Goal: Task Accomplishment & Management: Manage account settings

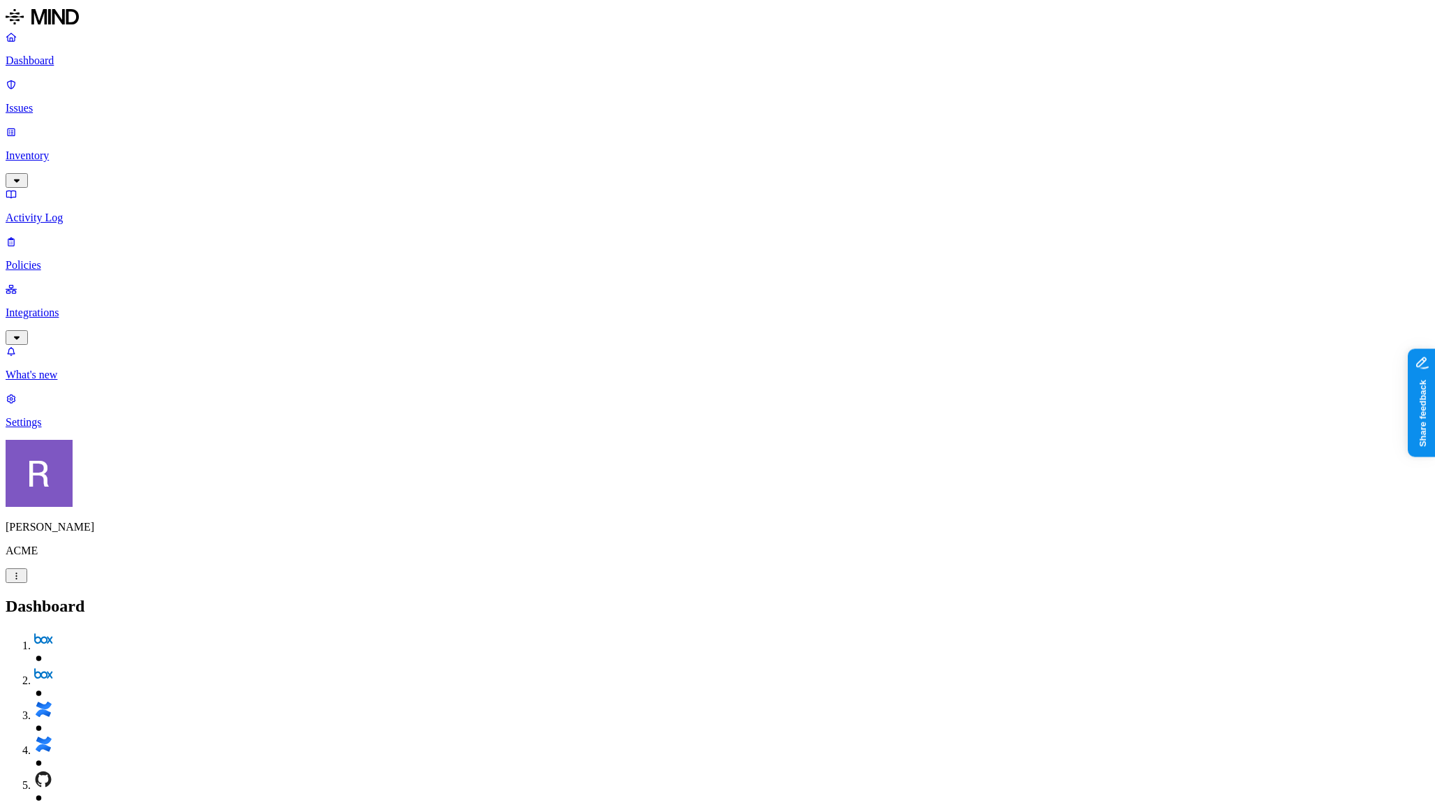
click at [59, 259] on p "Policies" at bounding box center [718, 265] width 1424 height 13
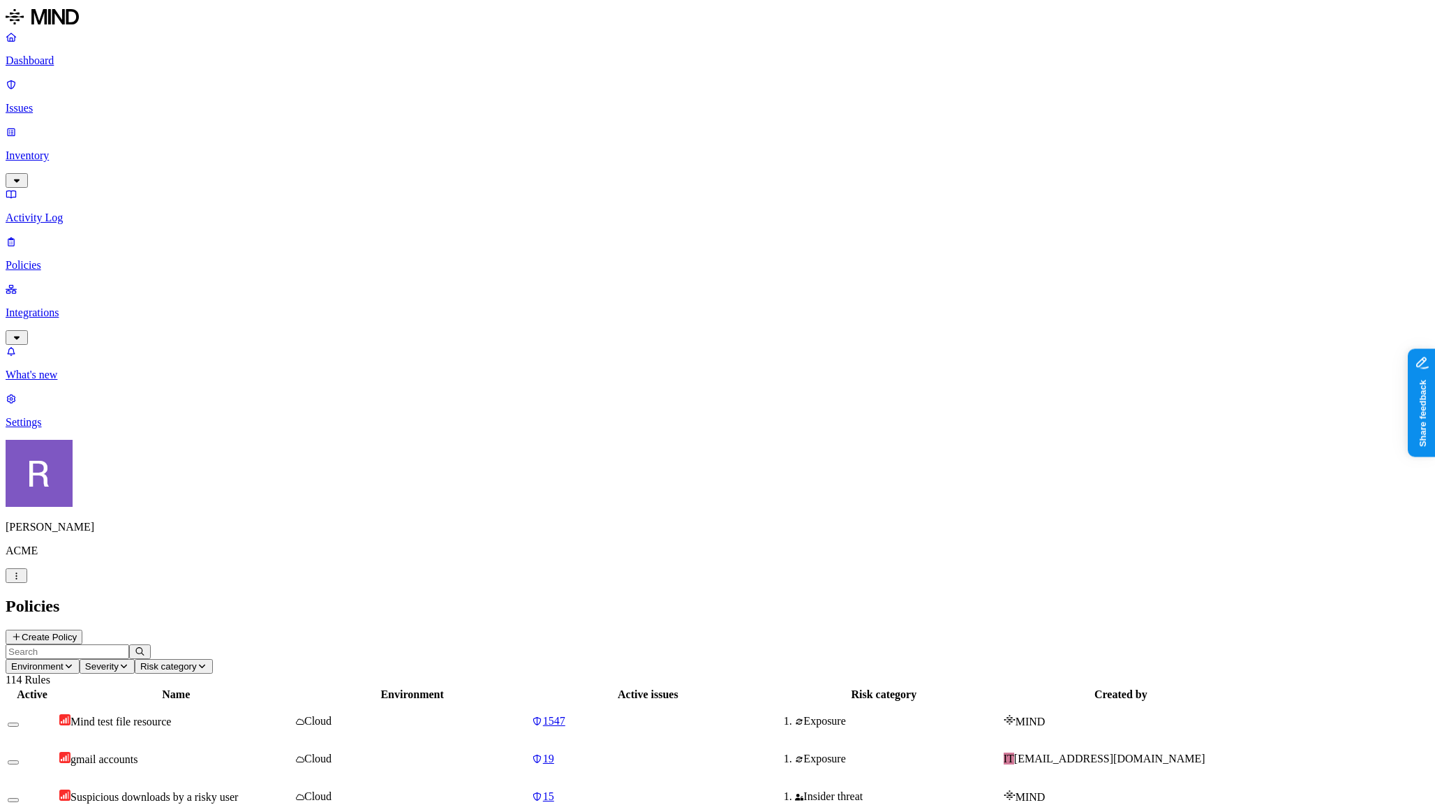
click at [1354, 597] on div "Policies Create Policy" at bounding box center [718, 620] width 1424 height 47
click at [82, 629] on button "Create Policy" at bounding box center [44, 636] width 77 height 15
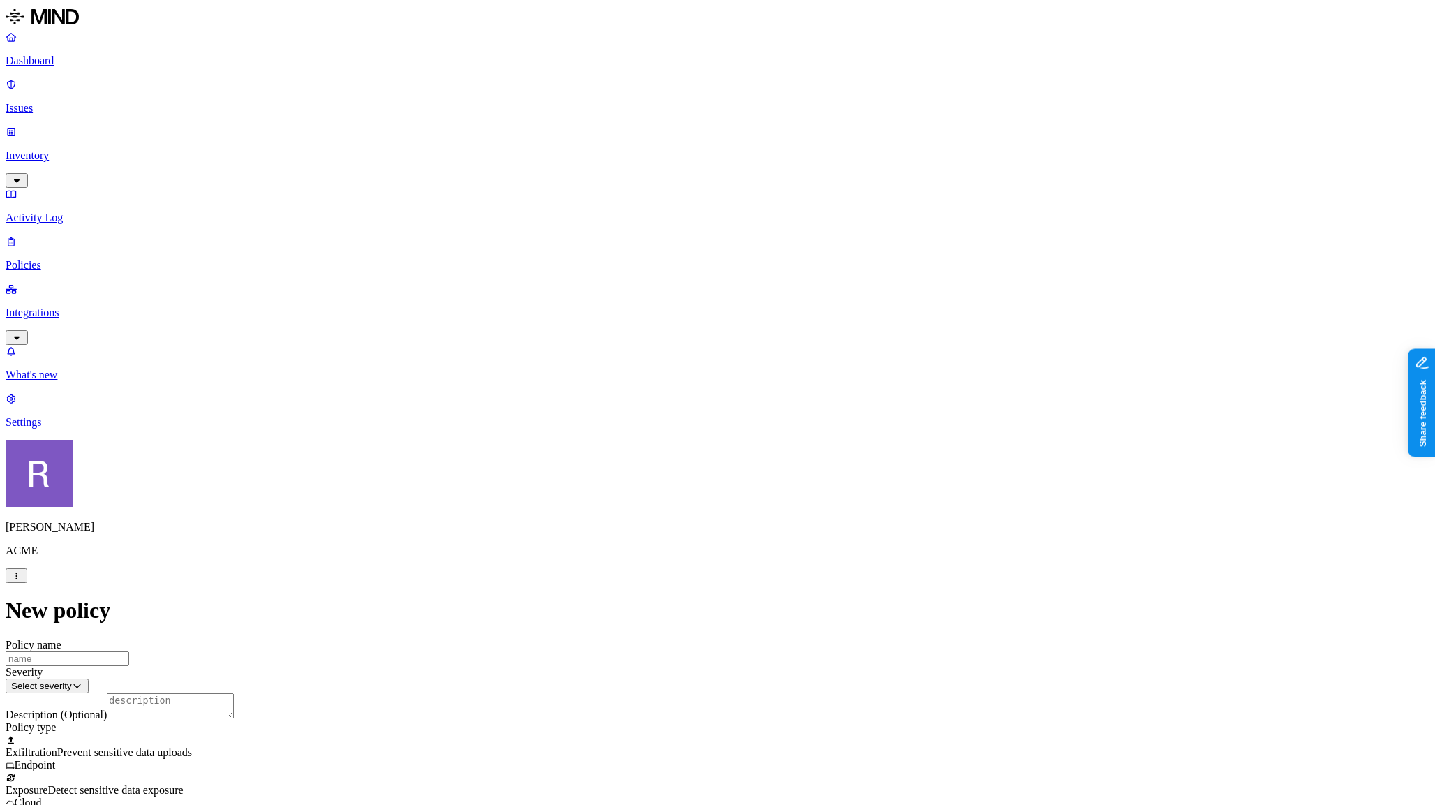
scroll to position [260, 0]
click at [637, 373] on label "Classification" at bounding box center [648, 367] width 61 height 12
drag, startPoint x: 785, startPoint y: 322, endPoint x: 720, endPoint y: 343, distance: 68.2
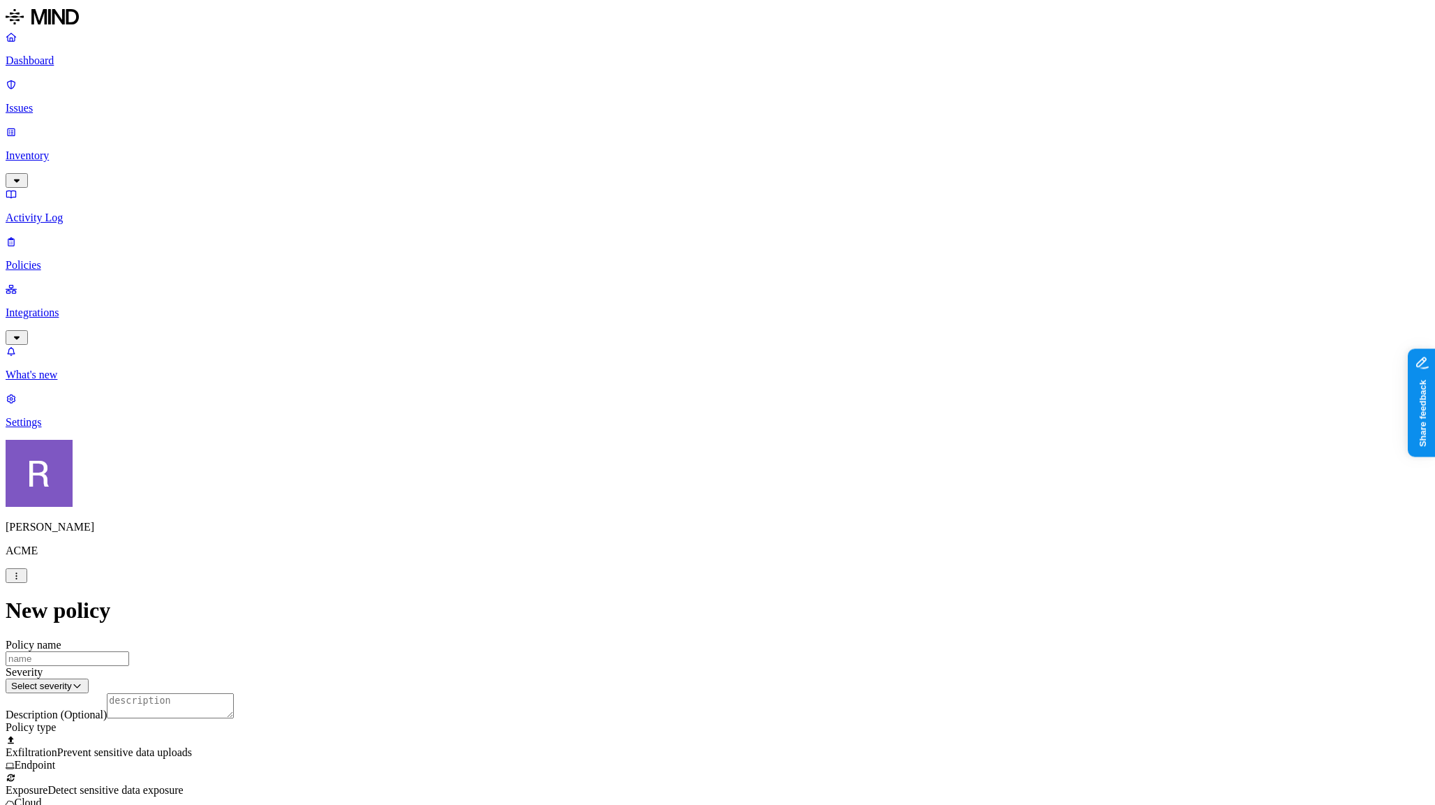
click at [639, 398] on label "Data type" at bounding box center [628, 395] width 21 height 24
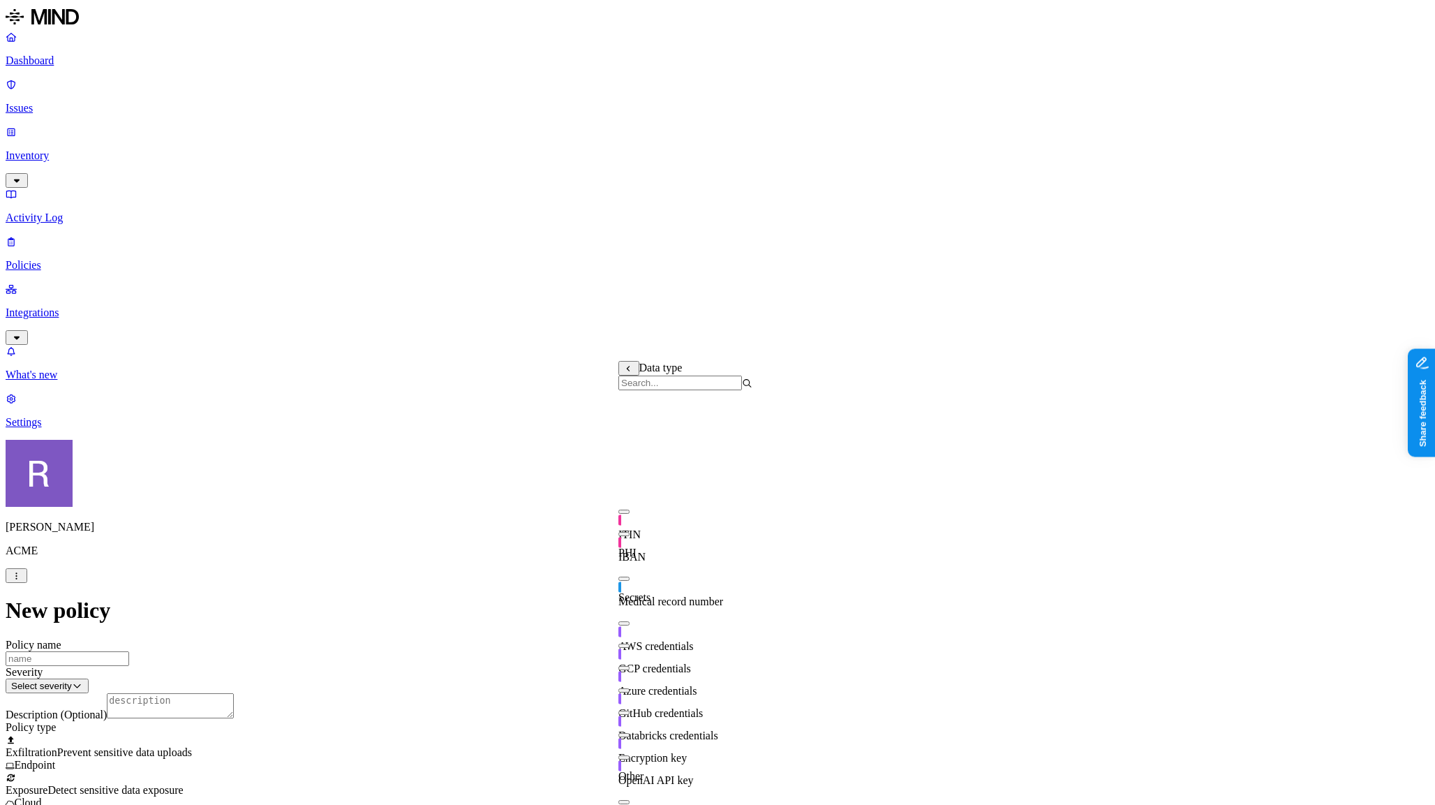
scroll to position [268, 0]
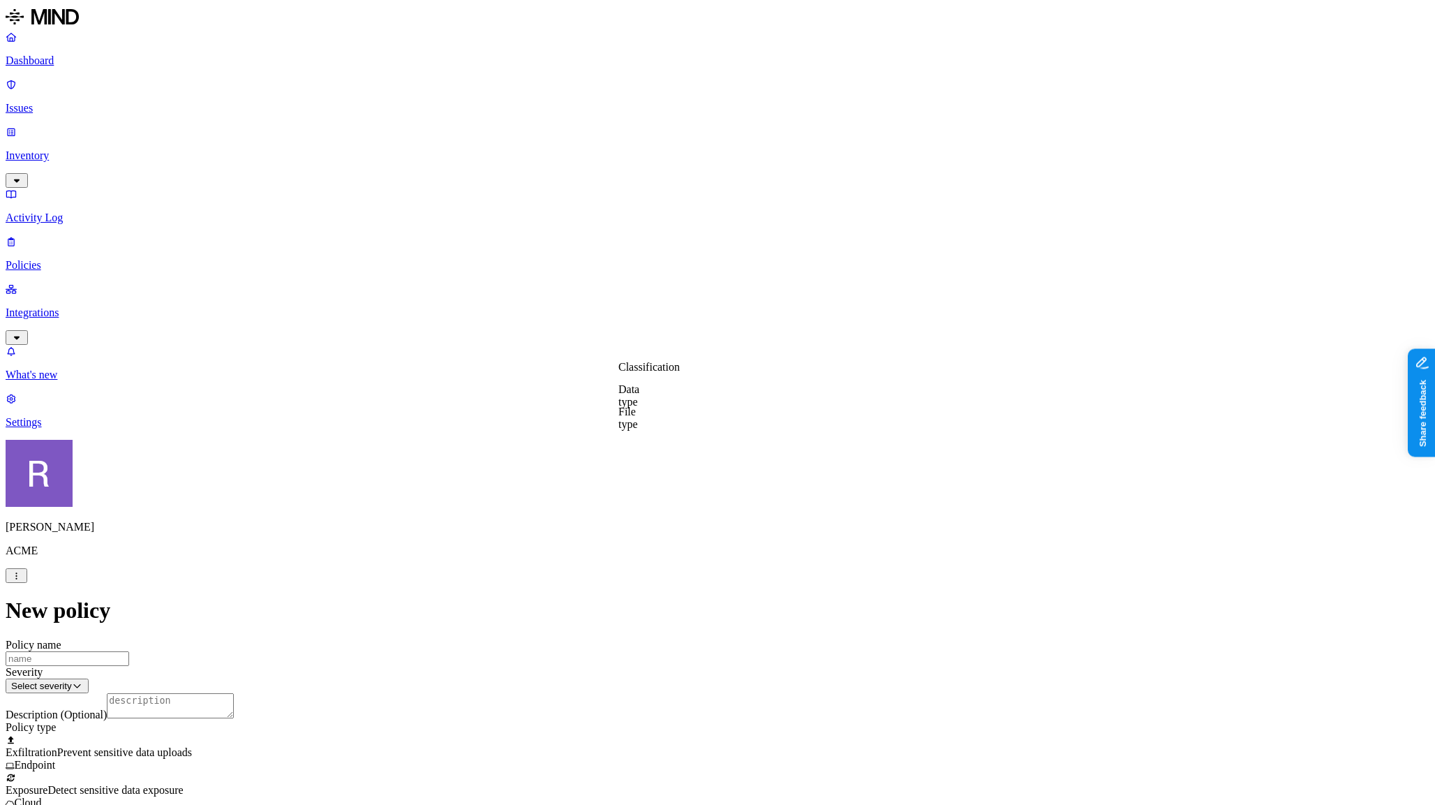
click at [639, 398] on label "Data type" at bounding box center [628, 395] width 21 height 24
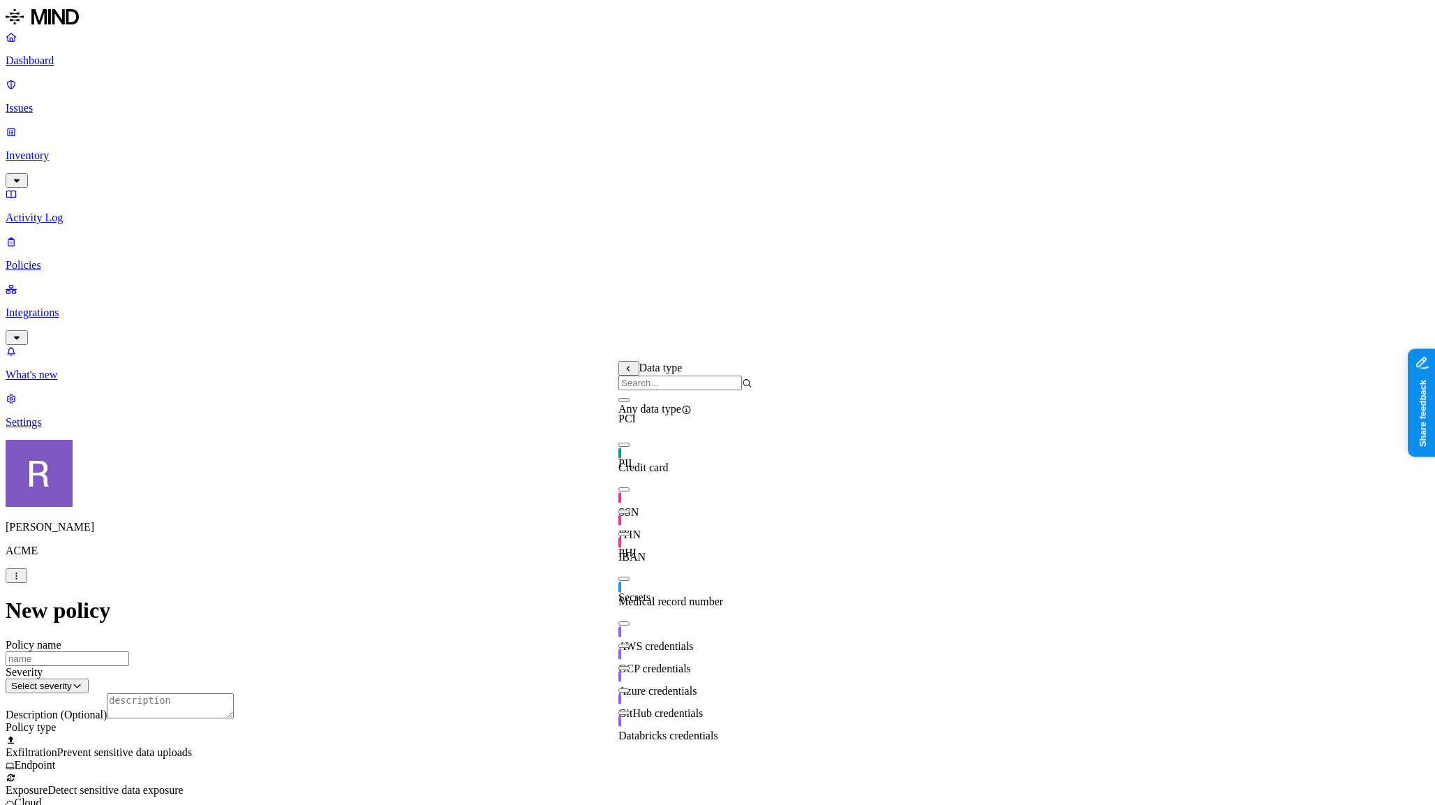
click at [650, 510] on div "SSN" at bounding box center [685, 505] width 134 height 27
click at [647, 514] on div "SSN" at bounding box center [685, 507] width 134 height 27
click at [667, 464] on span "Credit card" at bounding box center [643, 467] width 50 height 12
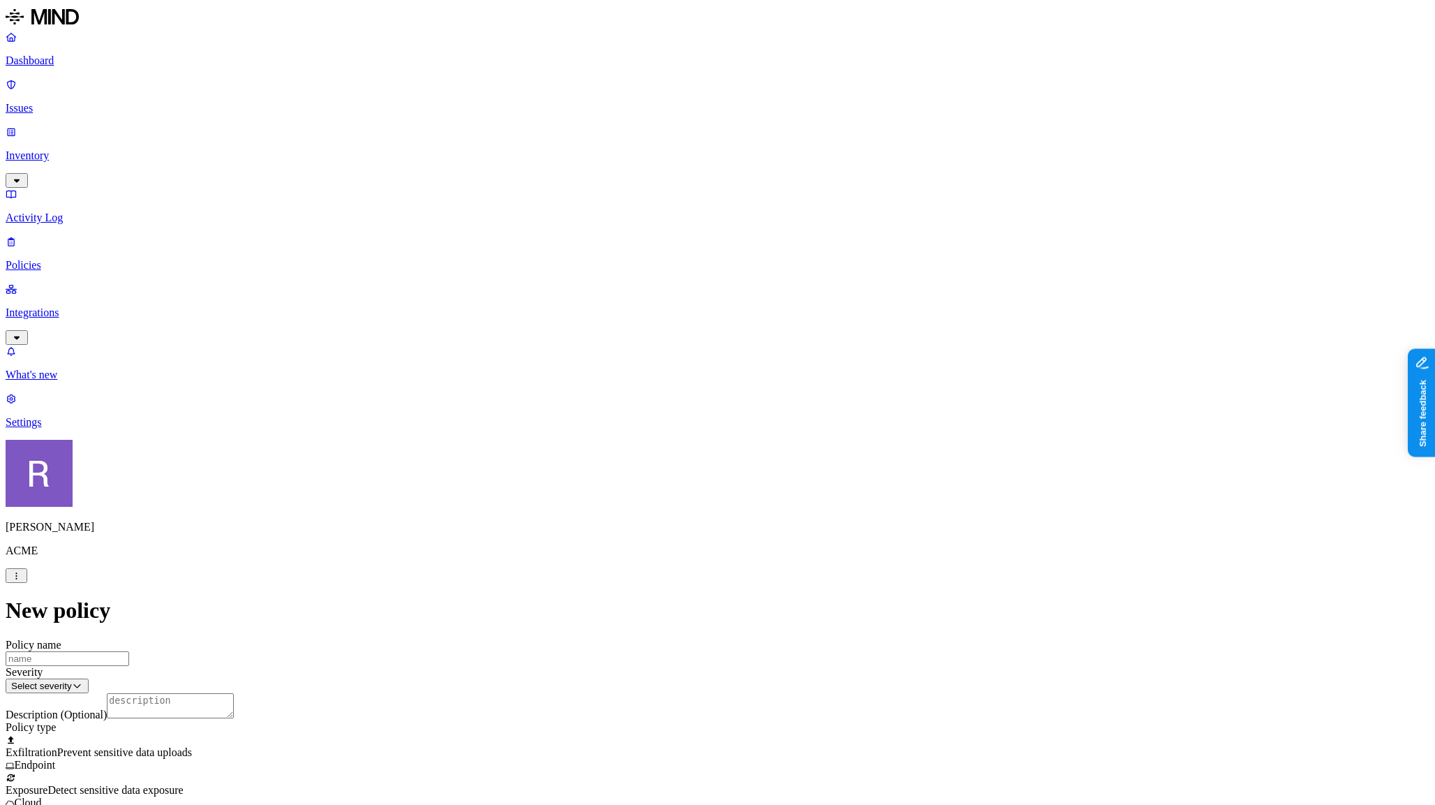
scroll to position [259, 0]
click at [684, 493] on label "Web Category" at bounding box center [663, 491] width 41 height 24
click at [676, 535] on span "Gen AI" at bounding box center [659, 539] width 33 height 12
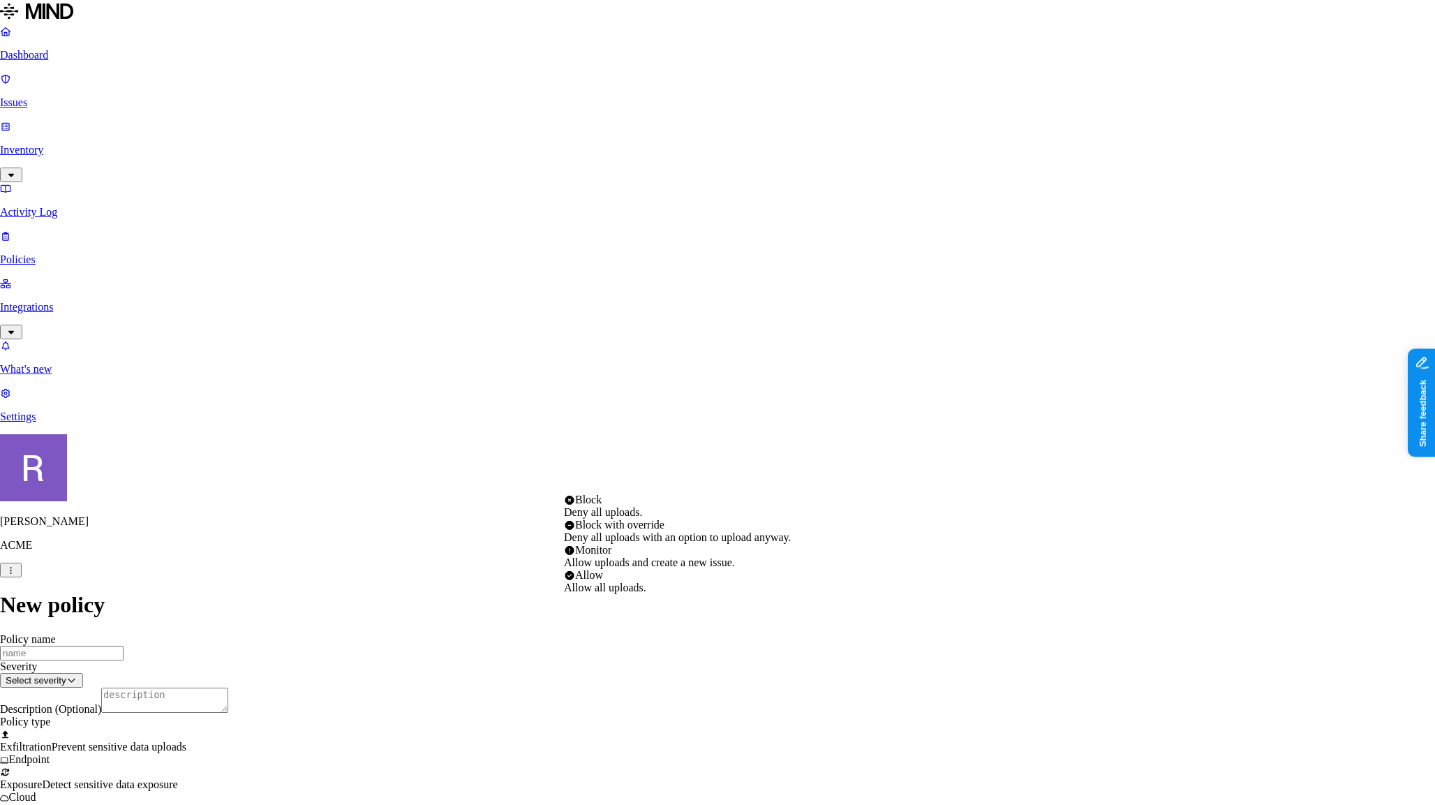
click at [641, 675] on html "Dashboard Issues Inventory Activity Log Policies Integrations What's new 1 Sett…" at bounding box center [717, 769] width 1435 height 1539
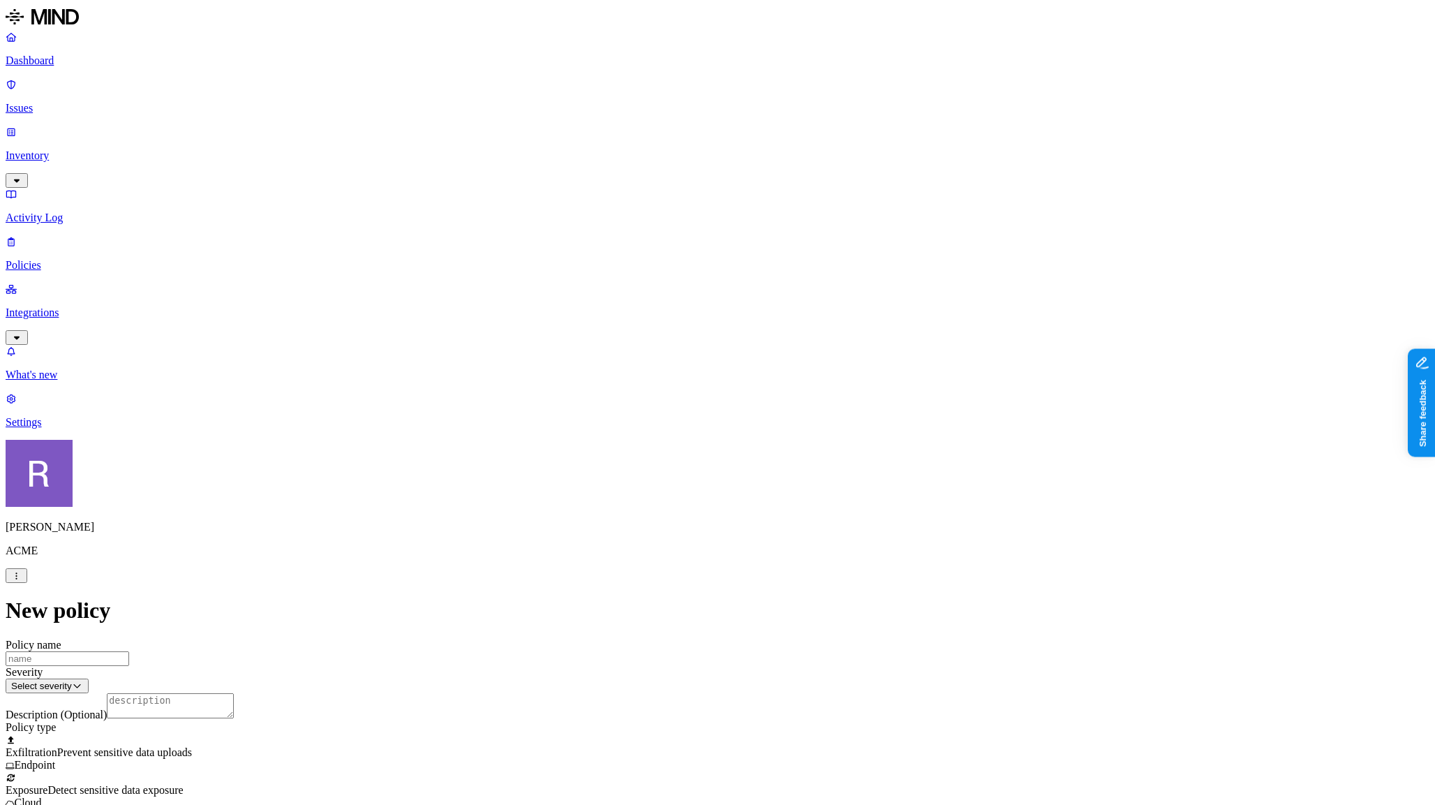
click at [521, 671] on html "Dashboard Issues Inventory Activity Log Policies Integrations What's new 1 Sett…" at bounding box center [717, 772] width 1435 height 1544
click at [611, 783] on html "Dashboard Issues Inventory Activity Log Policies Integrations What's new 1 Sett…" at bounding box center [717, 801] width 1435 height 1603
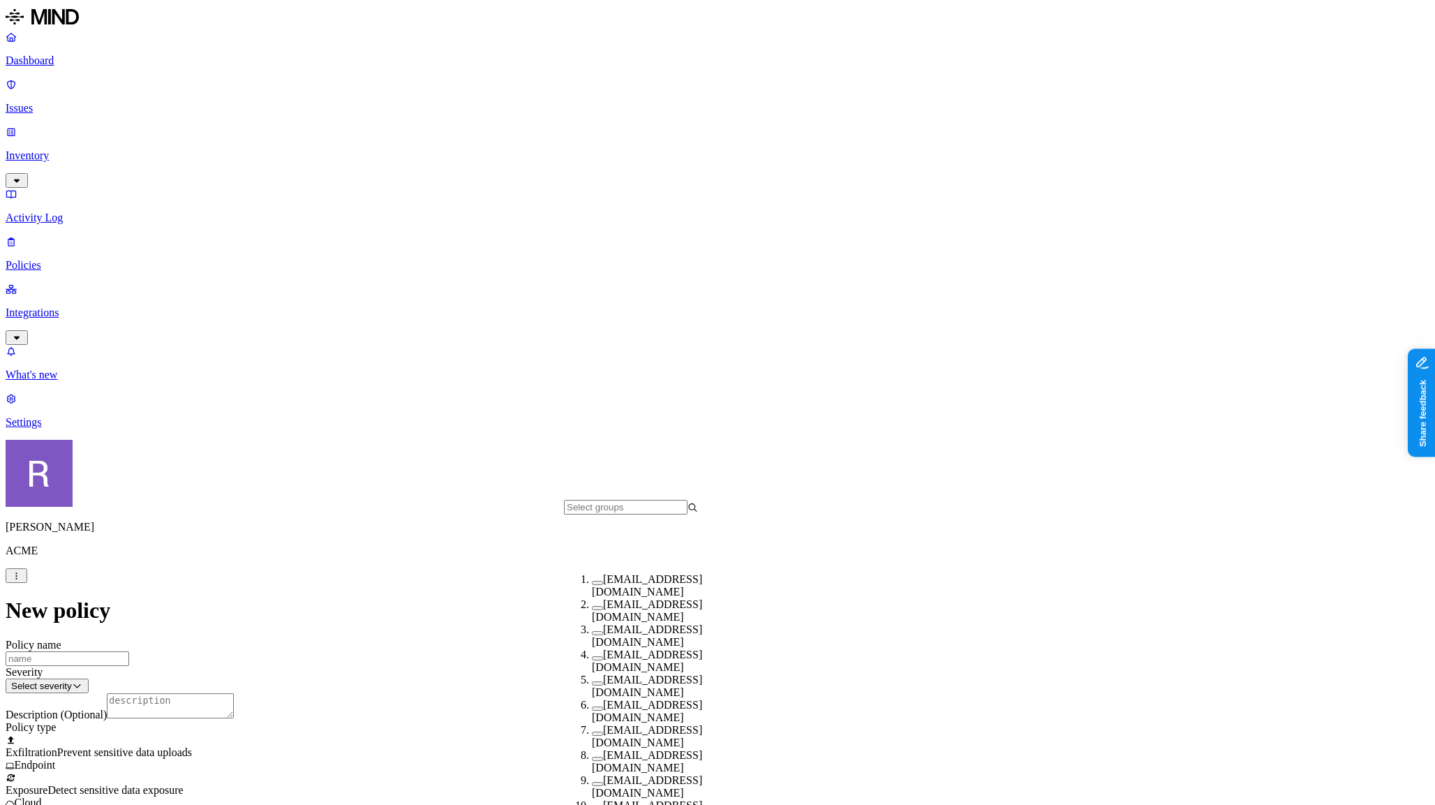
scroll to position [179, 0]
drag, startPoint x: 584, startPoint y: 664, endPoint x: 637, endPoint y: 673, distance: 53.8
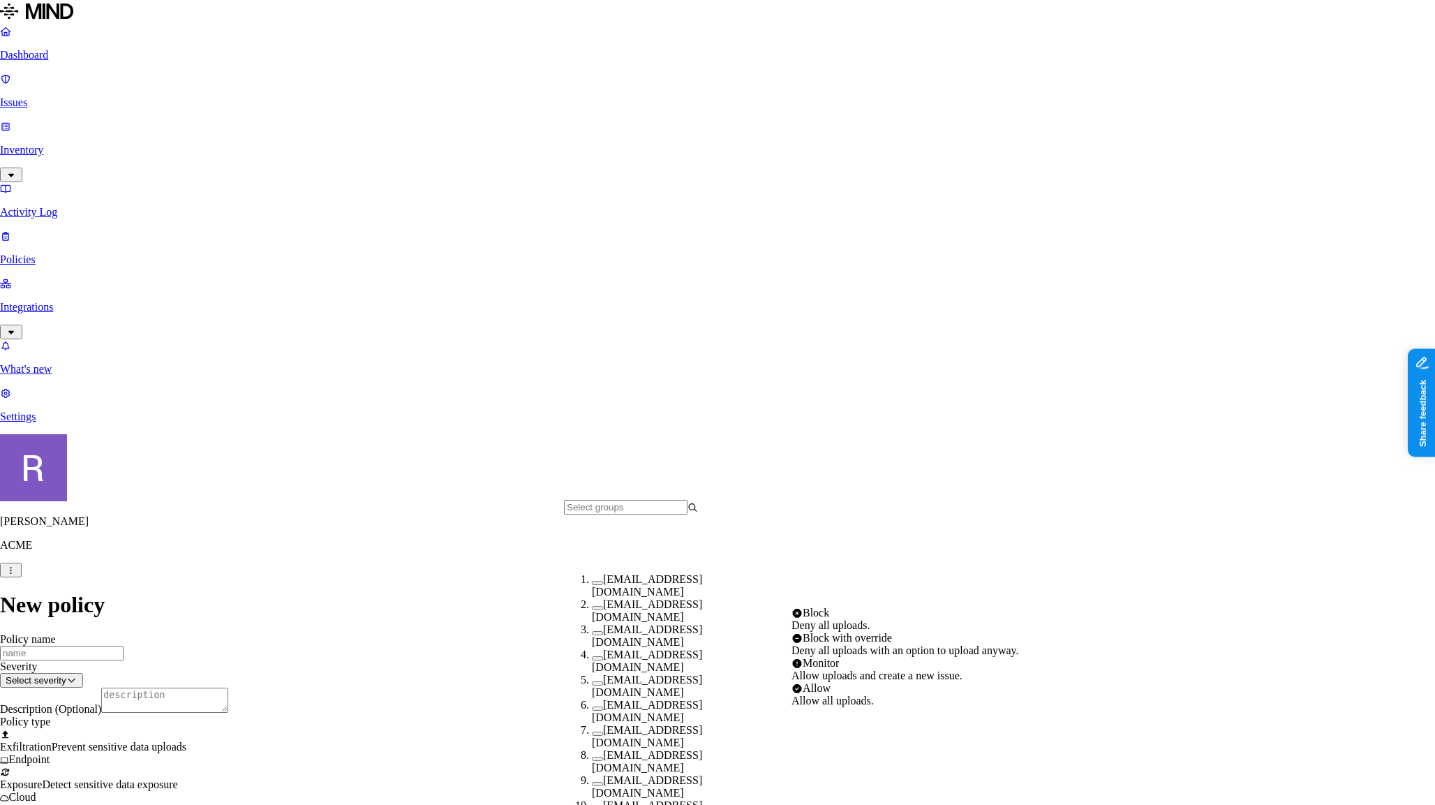
click at [888, 779] on html "Dashboard Issues Inventory Activity Log Policies Integrations What's new 1 Sett…" at bounding box center [717, 797] width 1435 height 1595
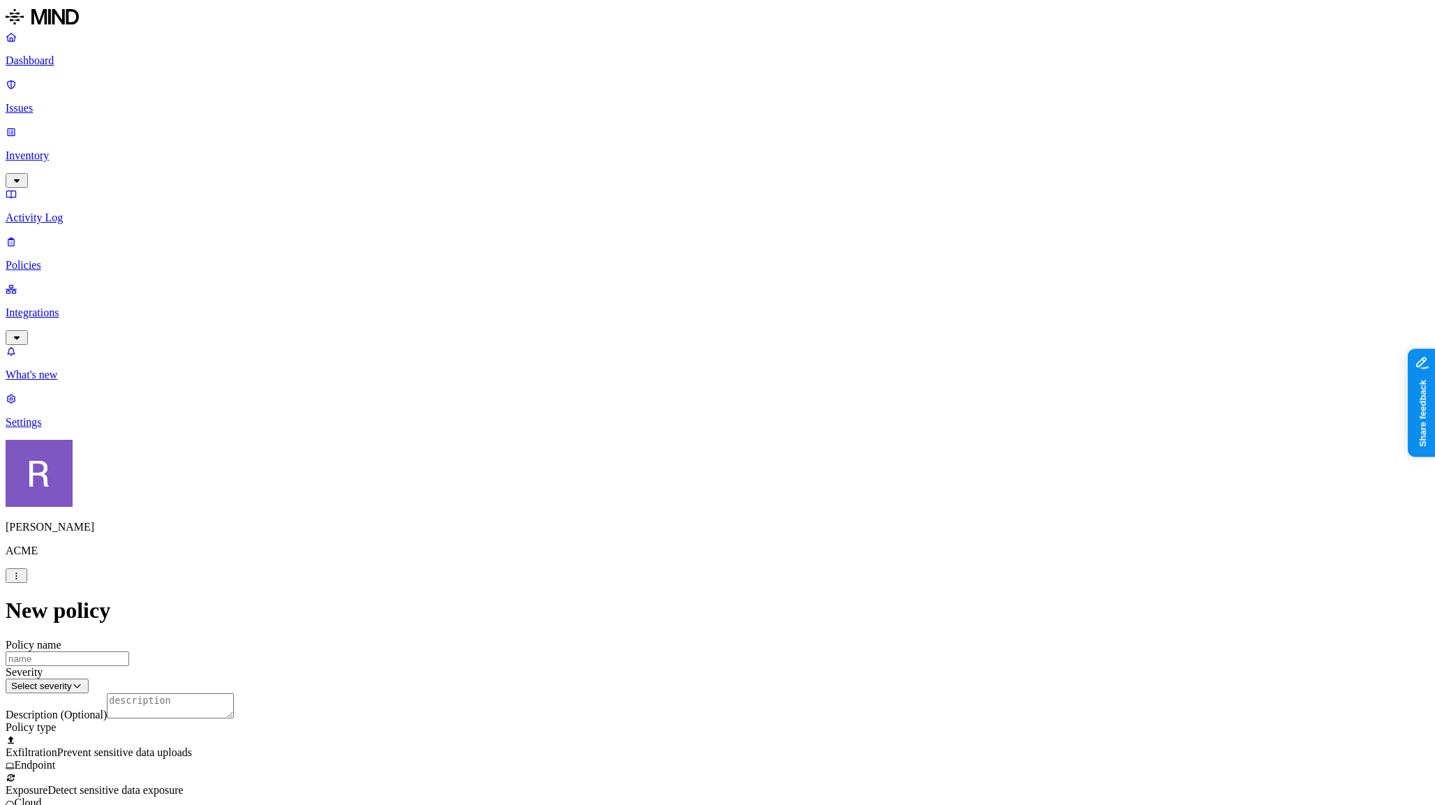
scroll to position [486, 0]
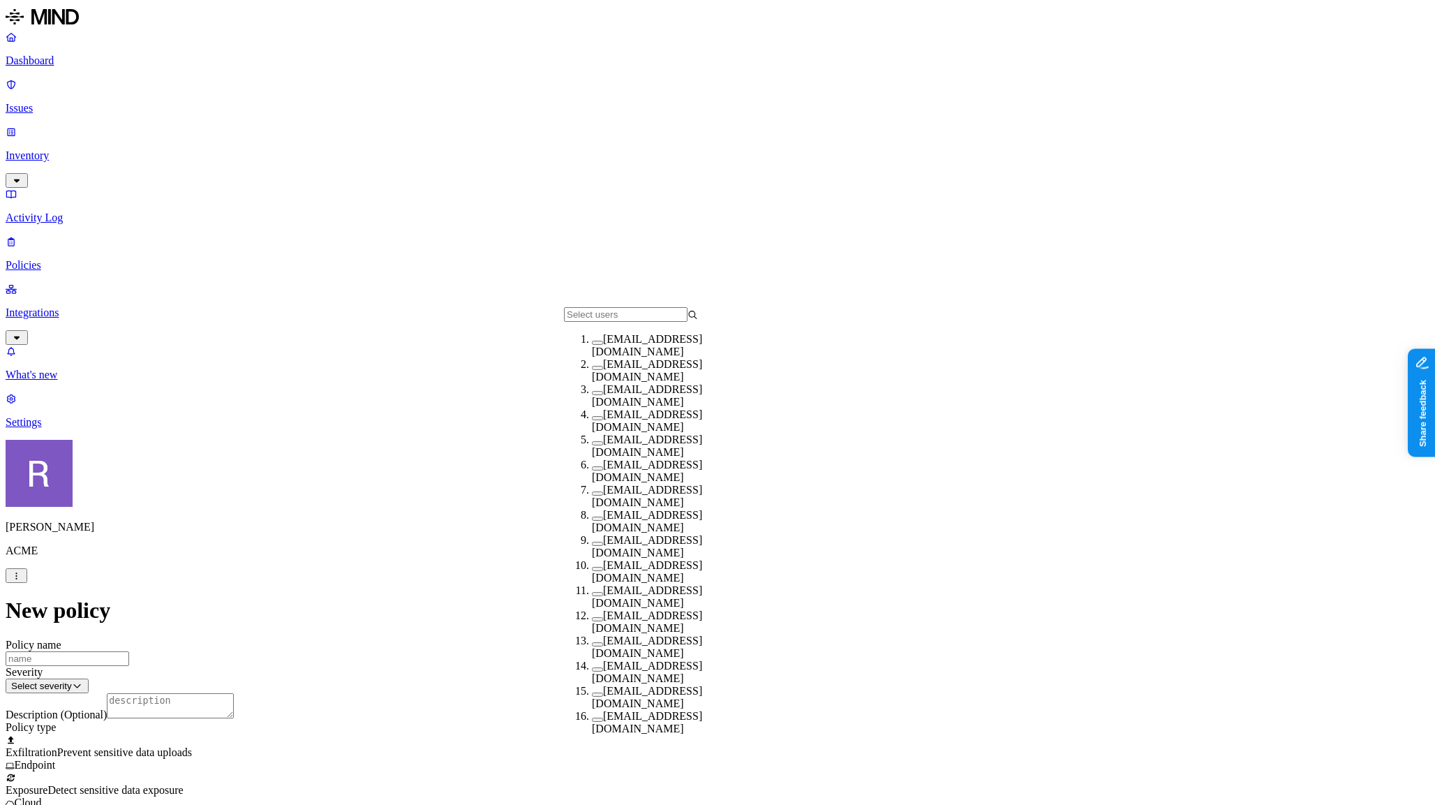
click at [592, 521] on button "button" at bounding box center [597, 518] width 11 height 4
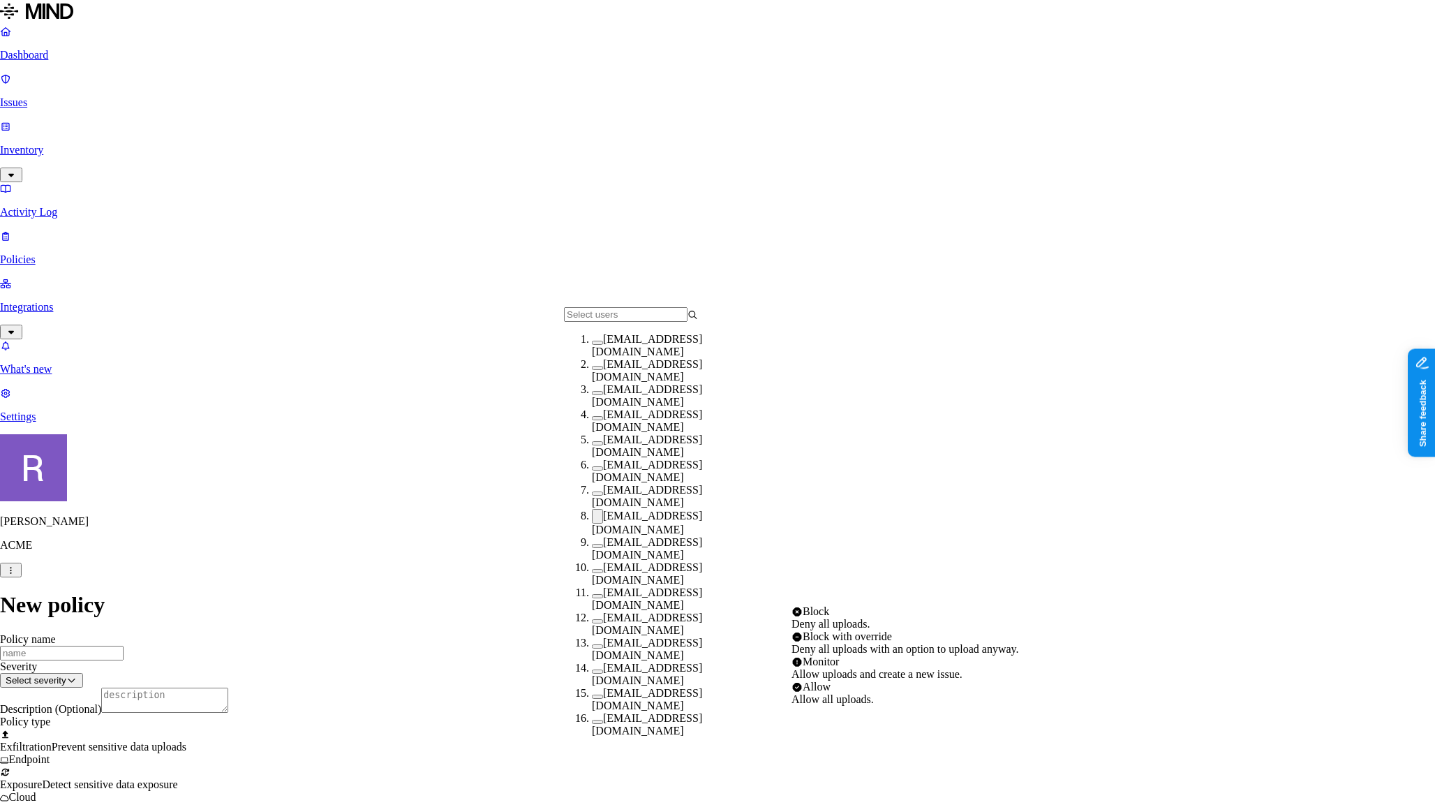
select select "1"
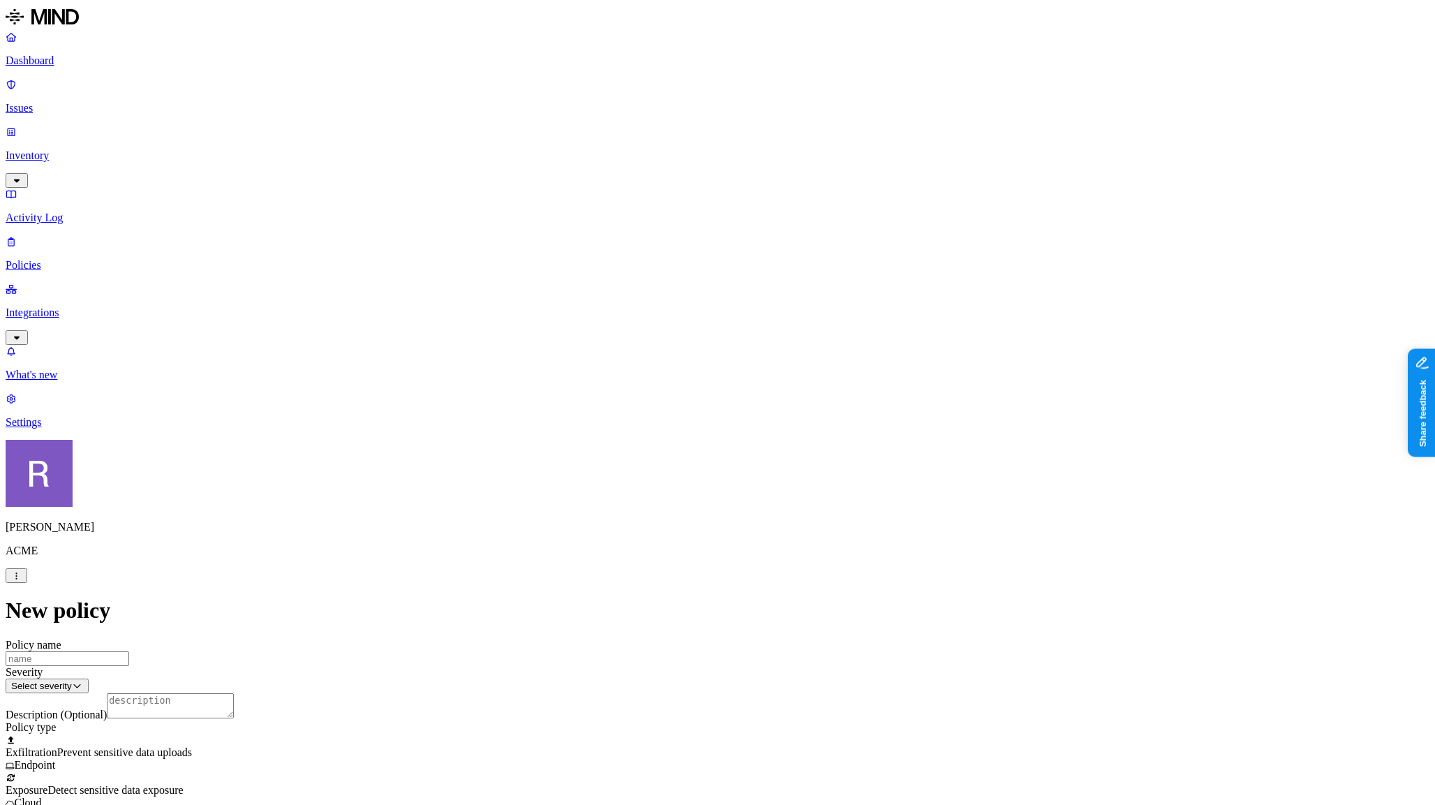
click at [183, 784] on span "Detect sensitive data exposure" at bounding box center [114, 790] width 135 height 12
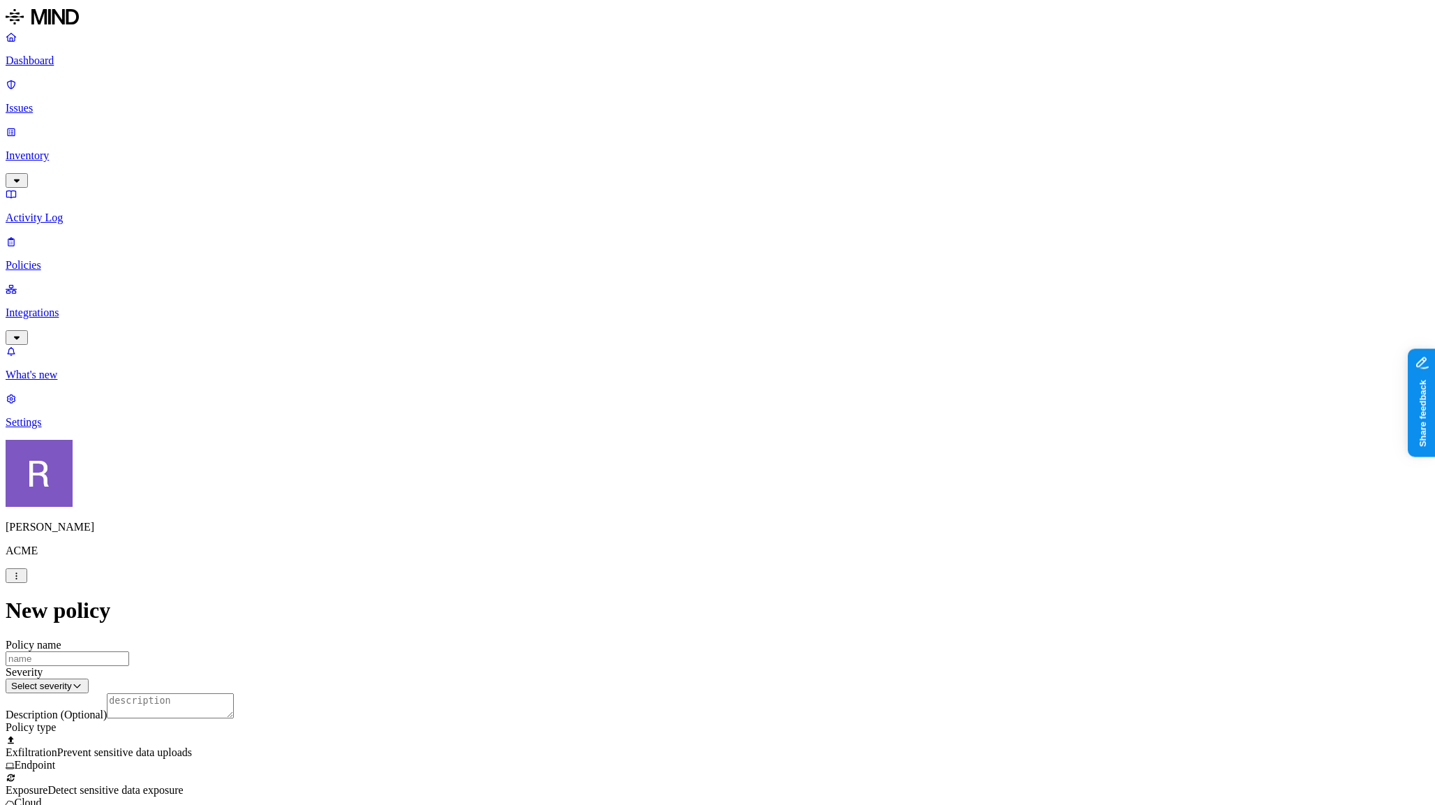
click at [639, 480] on label "Data type" at bounding box center [628, 482] width 21 height 24
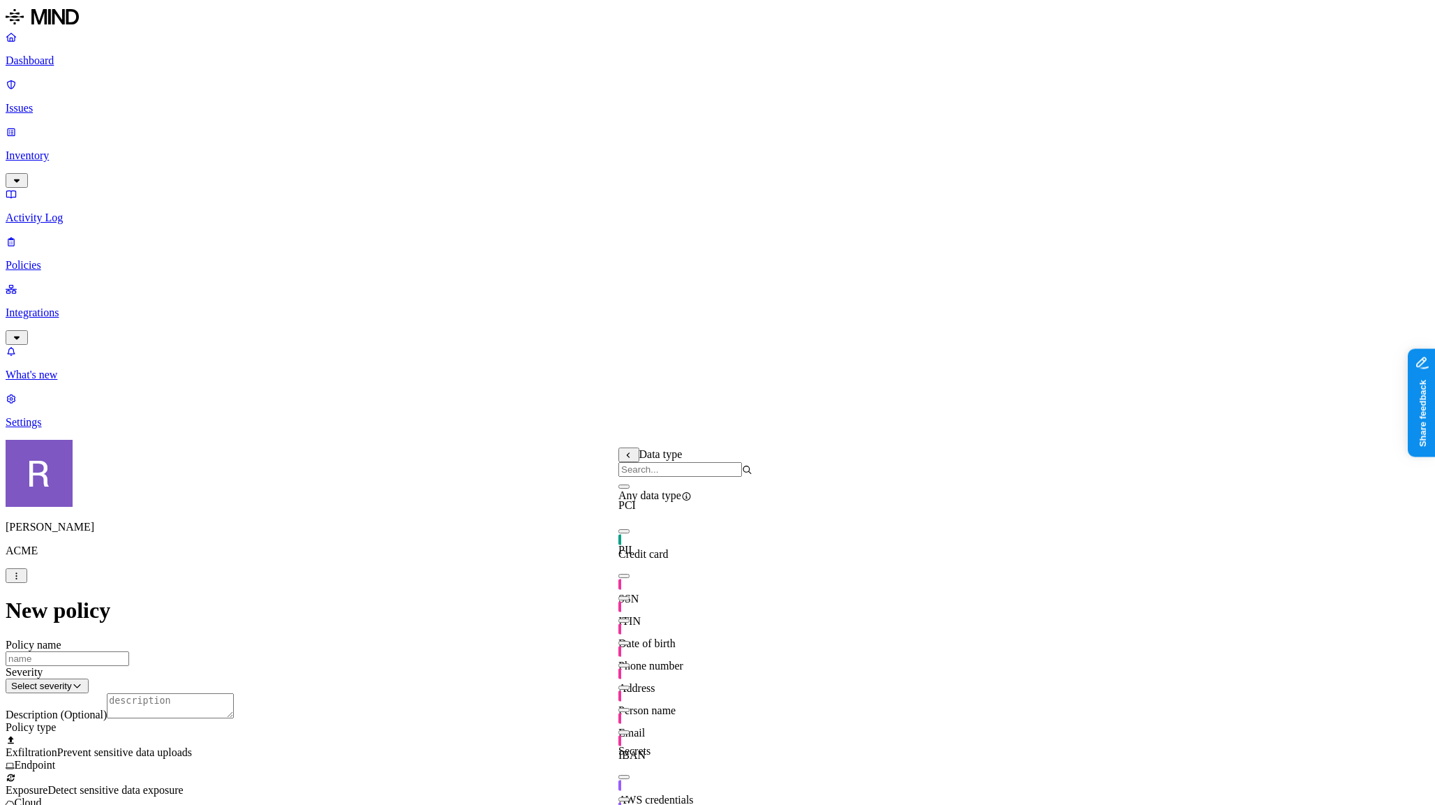
scroll to position [8, 0]
click at [672, 477] on input "search" at bounding box center [680, 469] width 124 height 15
type input "cui"
click at [621, 523] on img at bounding box center [619, 517] width 3 height 11
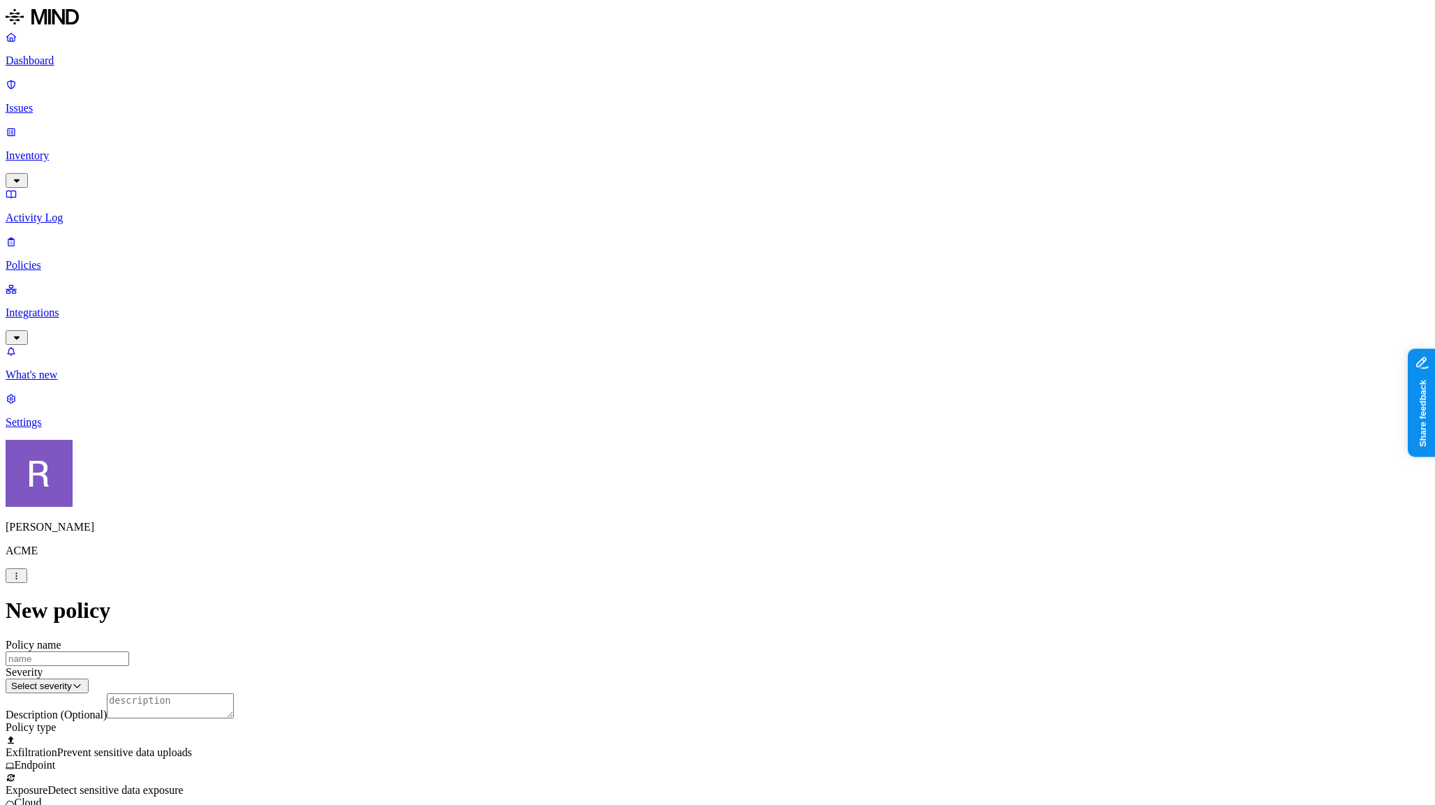
click at [647, 567] on label "Public access" at bounding box center [632, 563] width 29 height 24
click at [678, 537] on label "Anyone with link" at bounding box center [652, 533] width 69 height 24
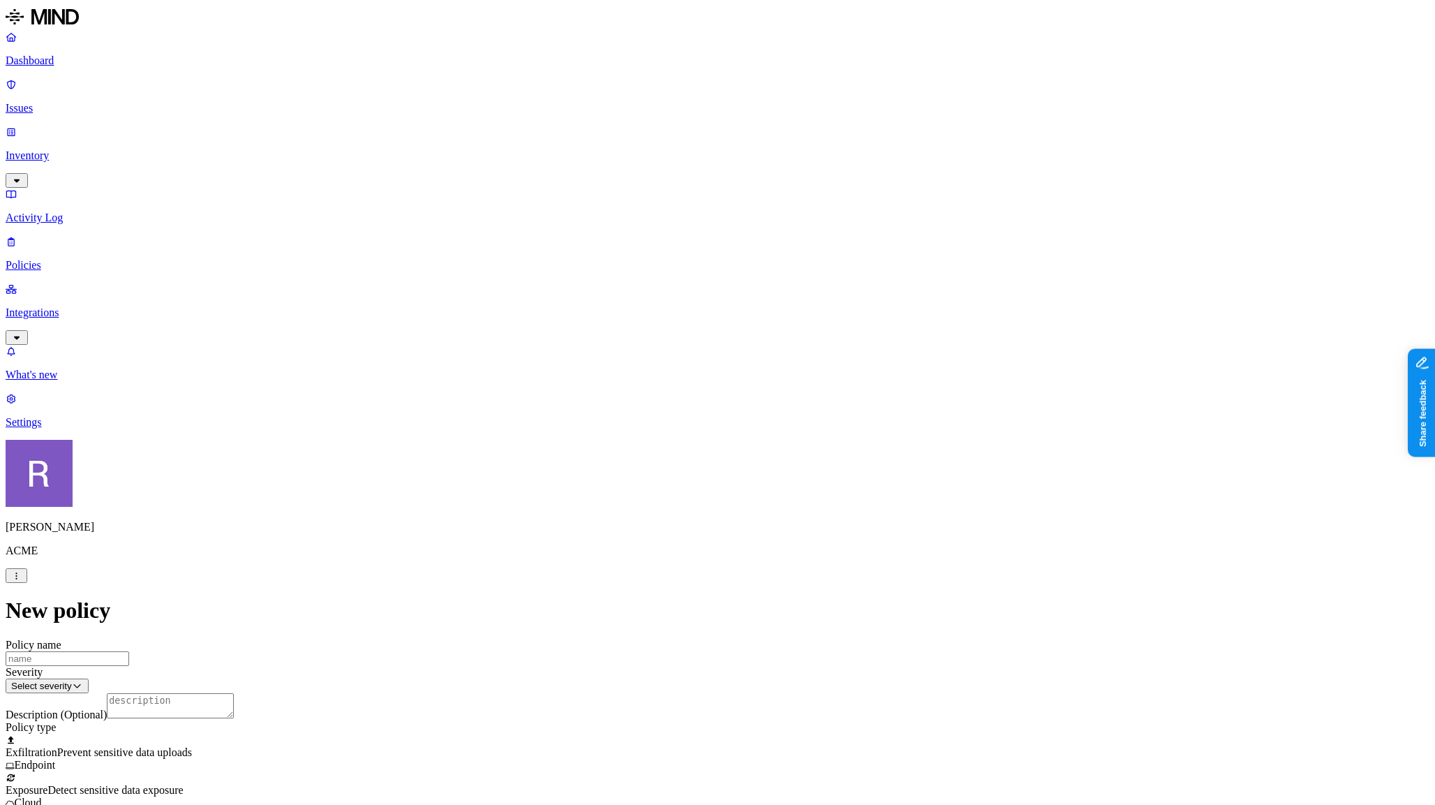
click at [775, 539] on label "AND" at bounding box center [772, 534] width 24 height 12
click at [611, 733] on div at bounding box center [718, 739] width 1424 height 13
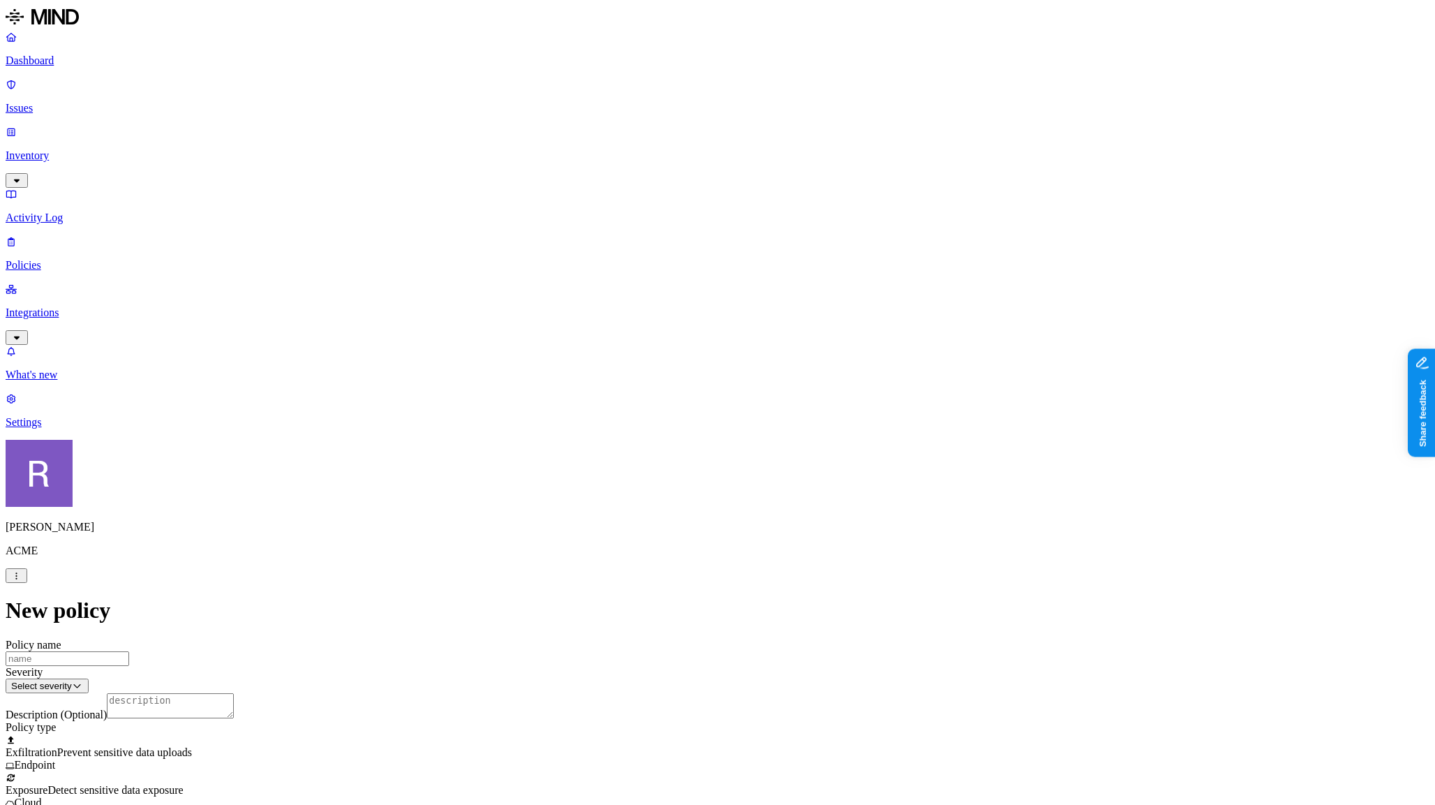
click at [684, 584] on label "Web Category" at bounding box center [663, 577] width 41 height 24
click at [676, 623] on span "Gen AI" at bounding box center [659, 625] width 33 height 12
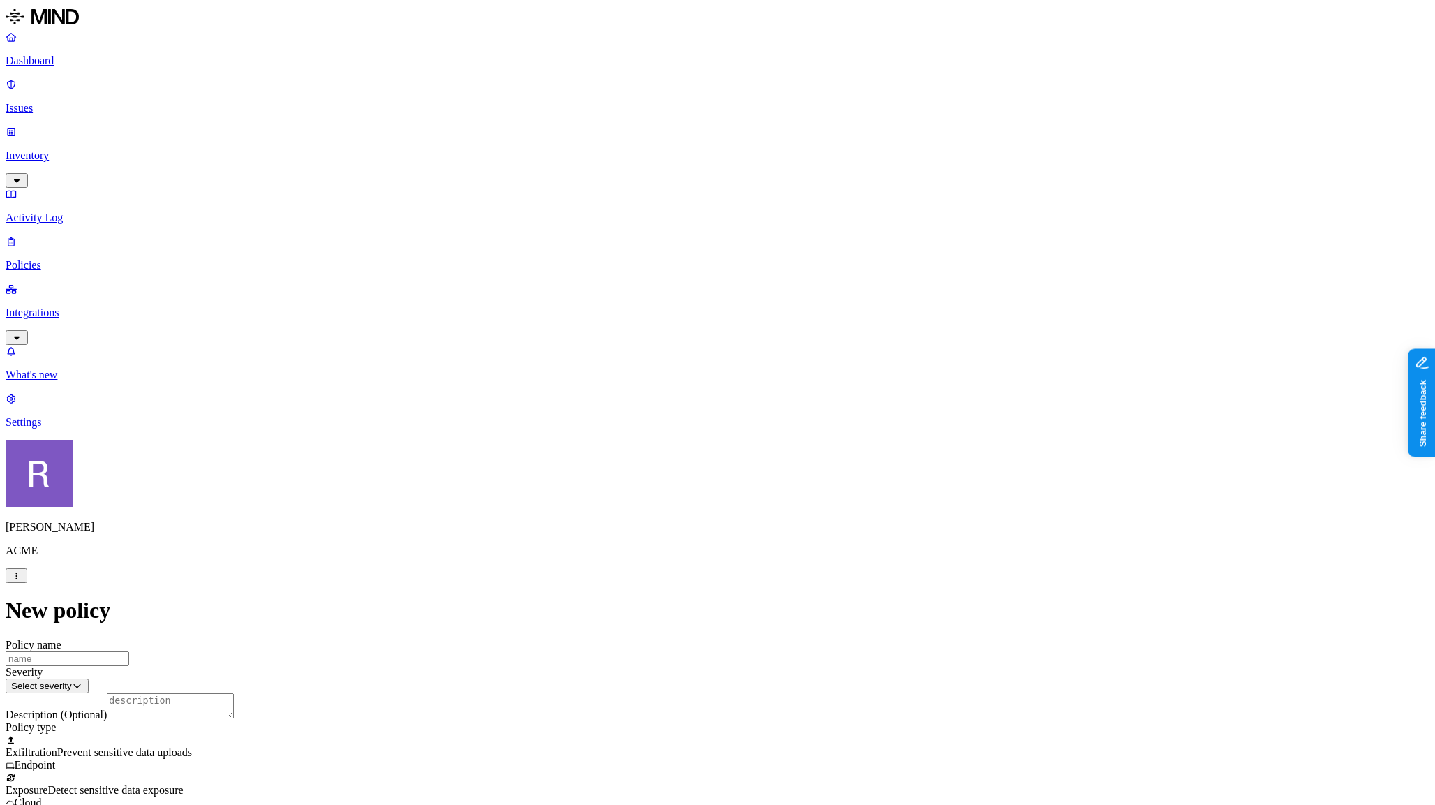
click at [749, 597] on label "AND" at bounding box center [738, 593] width 24 height 12
click at [763, 640] on label "Account type" at bounding box center [745, 636] width 38 height 24
click at [780, 591] on label "Unmanaged" at bounding box center [753, 585] width 54 height 12
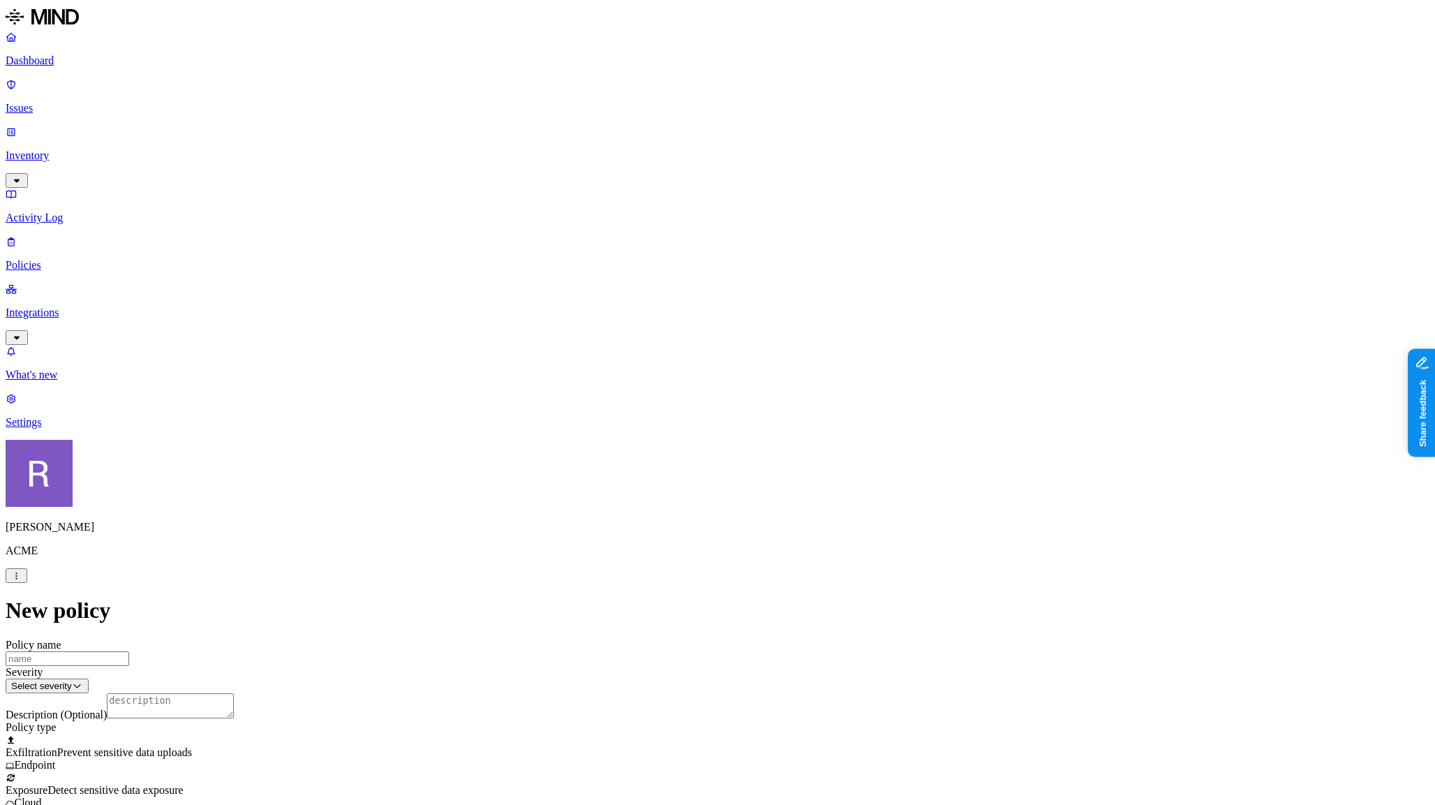
click at [44, 126] on link "Inventory" at bounding box center [718, 156] width 1424 height 60
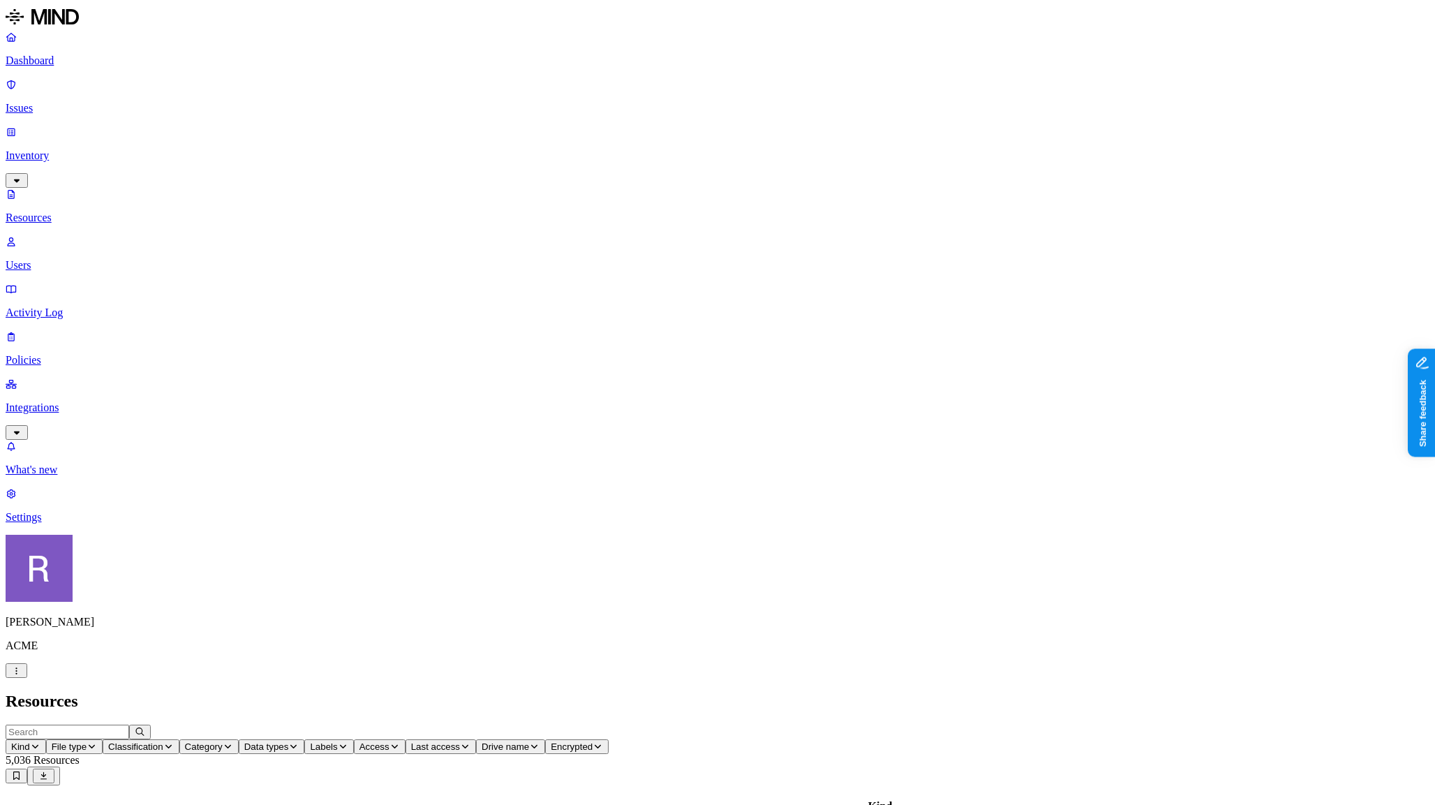
click at [337, 741] on span "Labels" at bounding box center [323, 746] width 27 height 10
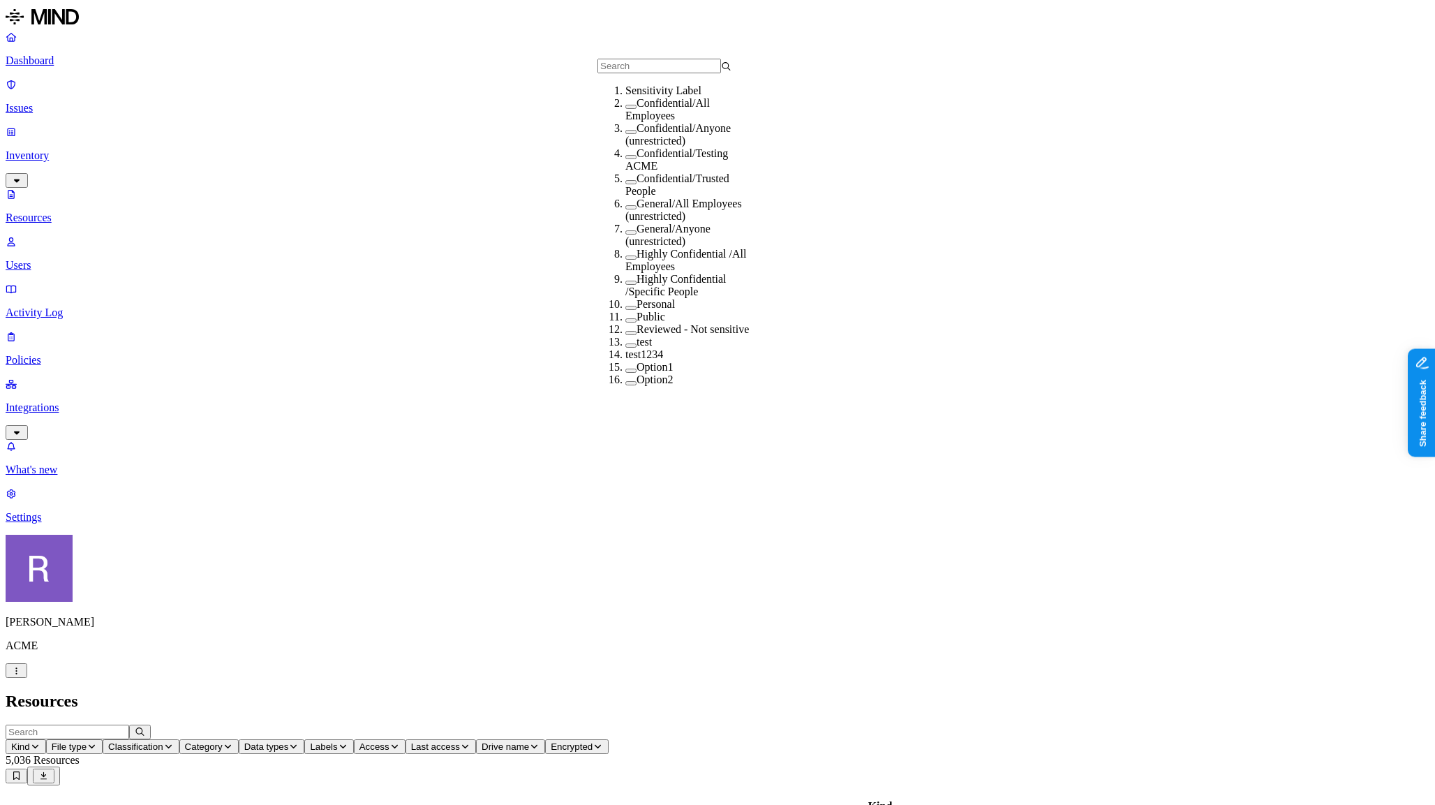
click at [620, 692] on h2 "Resources" at bounding box center [718, 701] width 1424 height 19
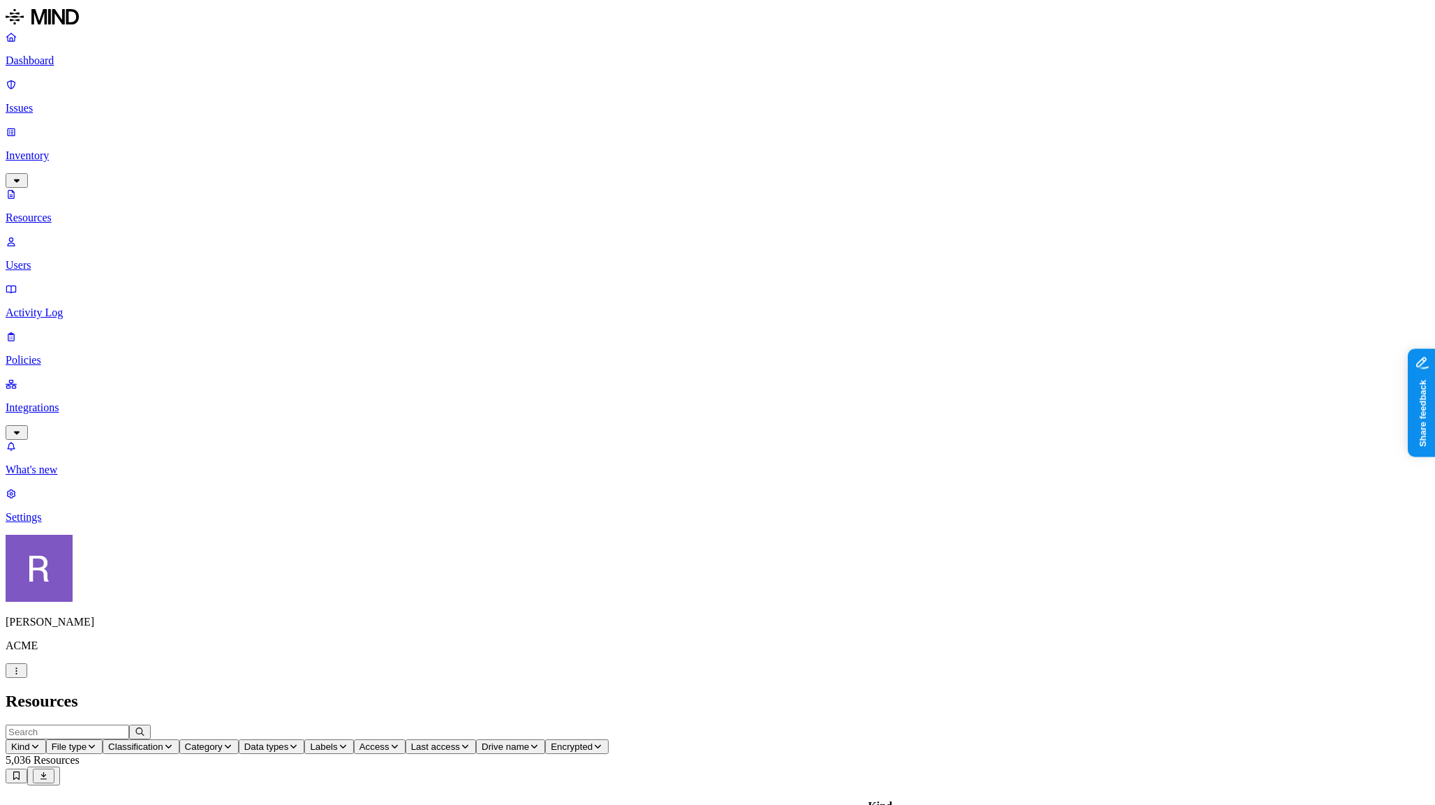
click at [94, 65] on p "Dashboard" at bounding box center [718, 60] width 1424 height 13
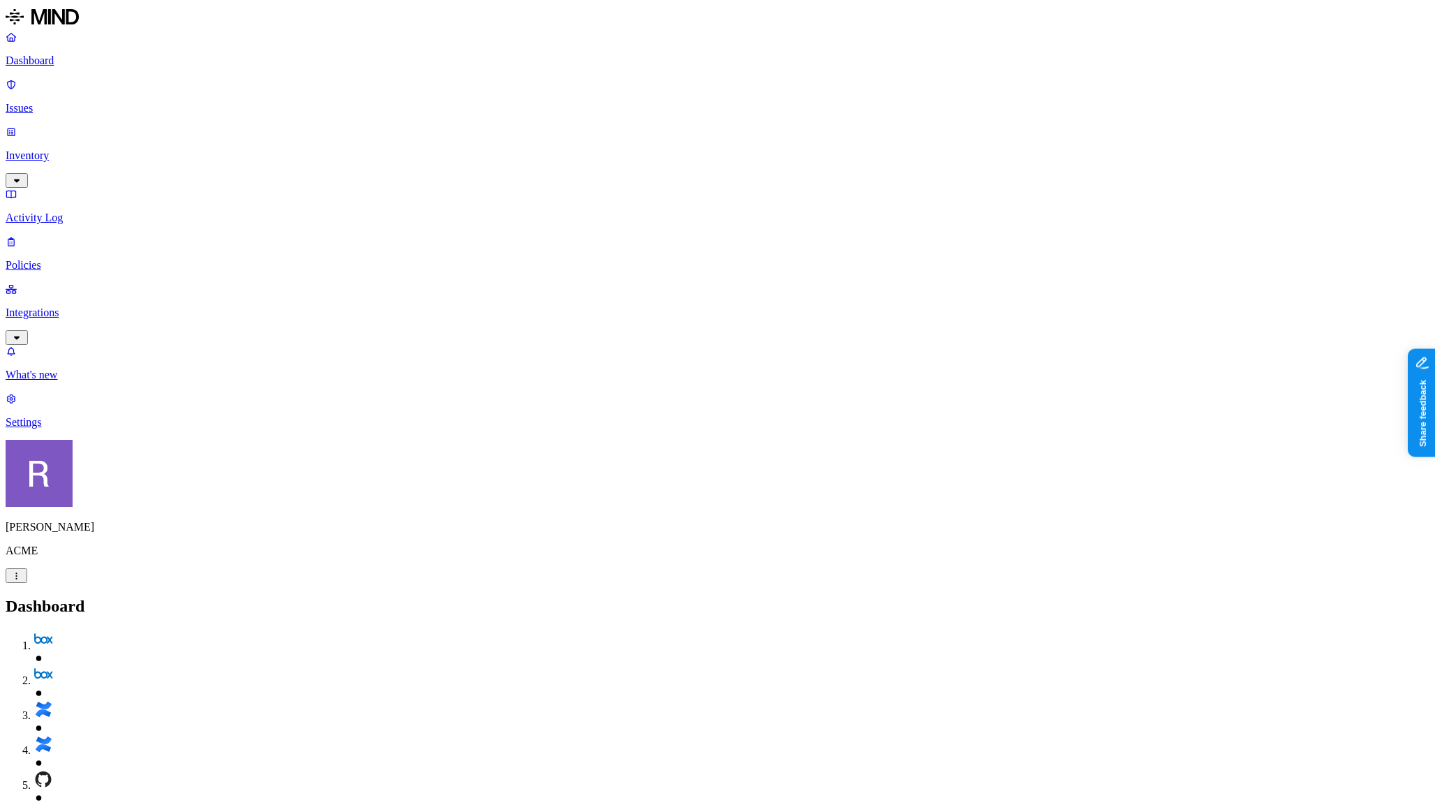
click at [63, 306] on p "Integrations" at bounding box center [718, 312] width 1424 height 13
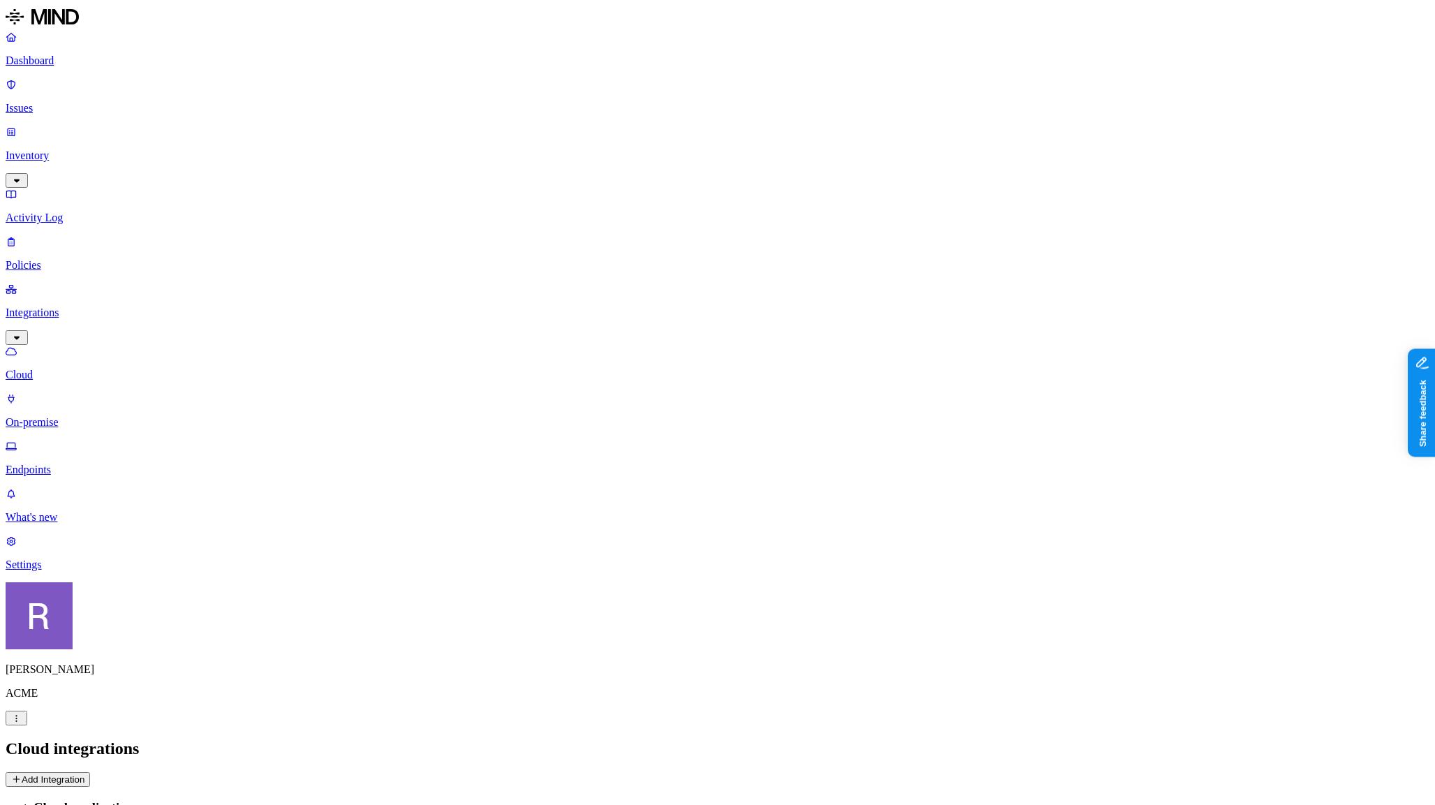
click at [40, 66] on p "Dashboard" at bounding box center [718, 60] width 1424 height 13
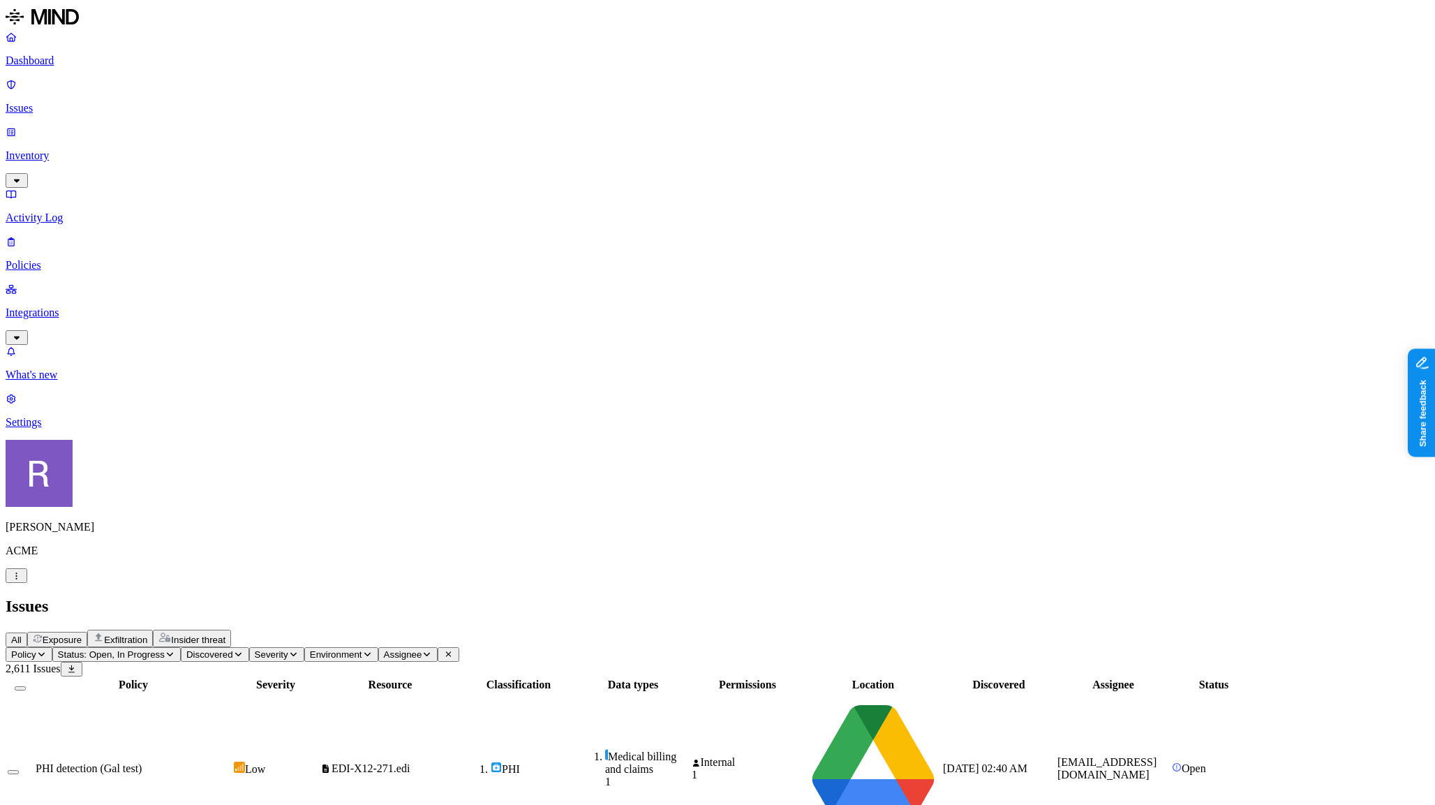
scroll to position [103, 0]
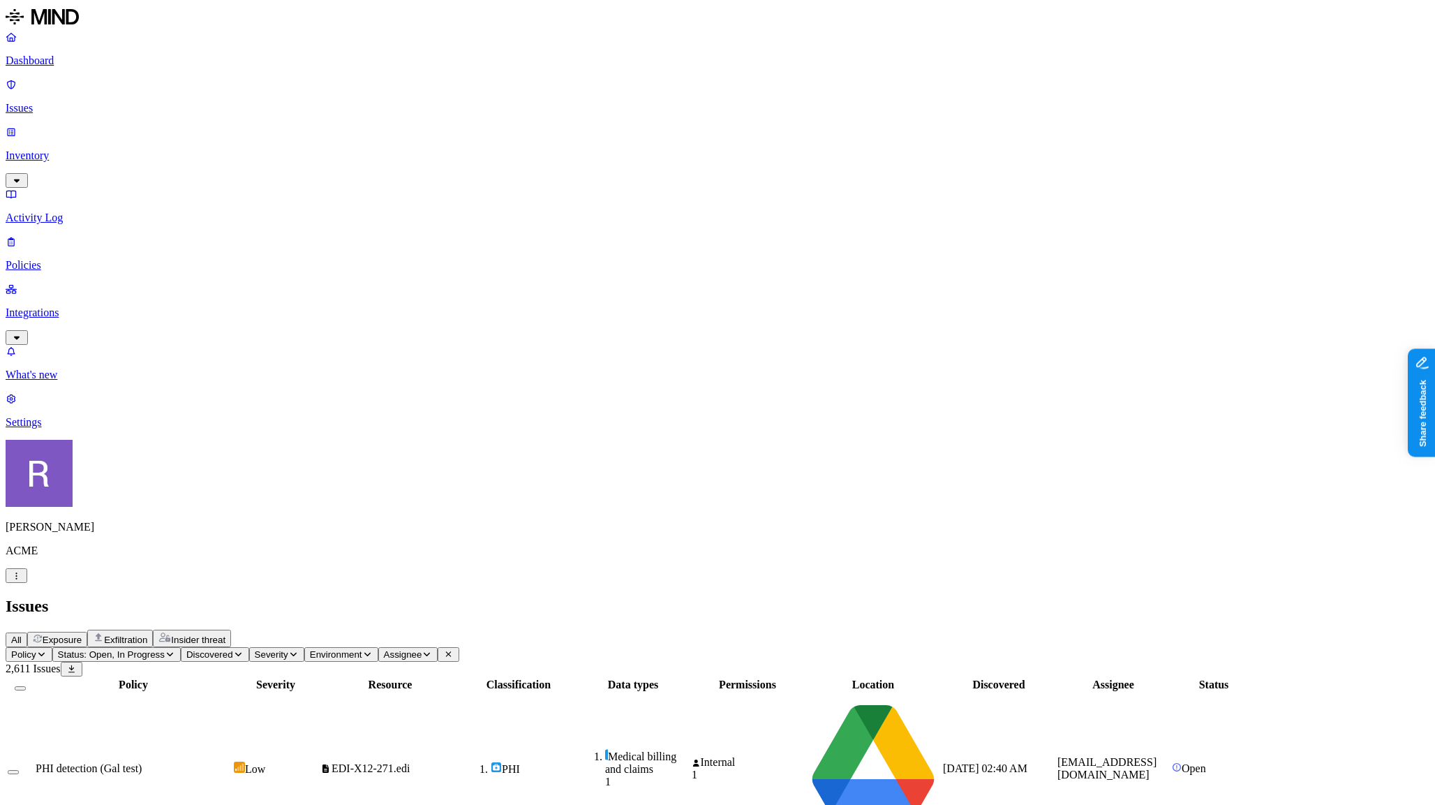
scroll to position [184, 0]
click at [52, 259] on p "Policies" at bounding box center [718, 265] width 1424 height 13
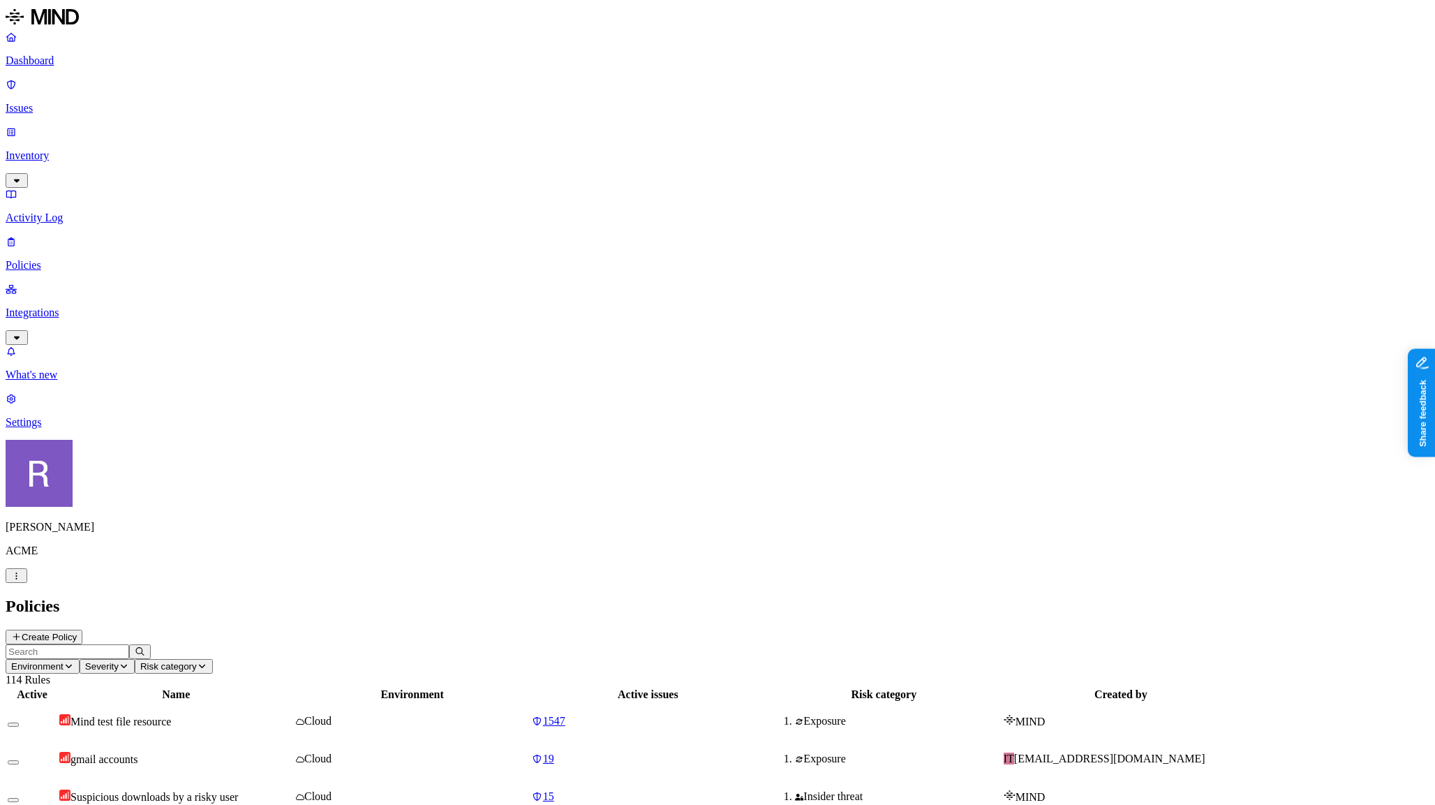
click at [82, 629] on button "Create Policy" at bounding box center [44, 636] width 77 height 15
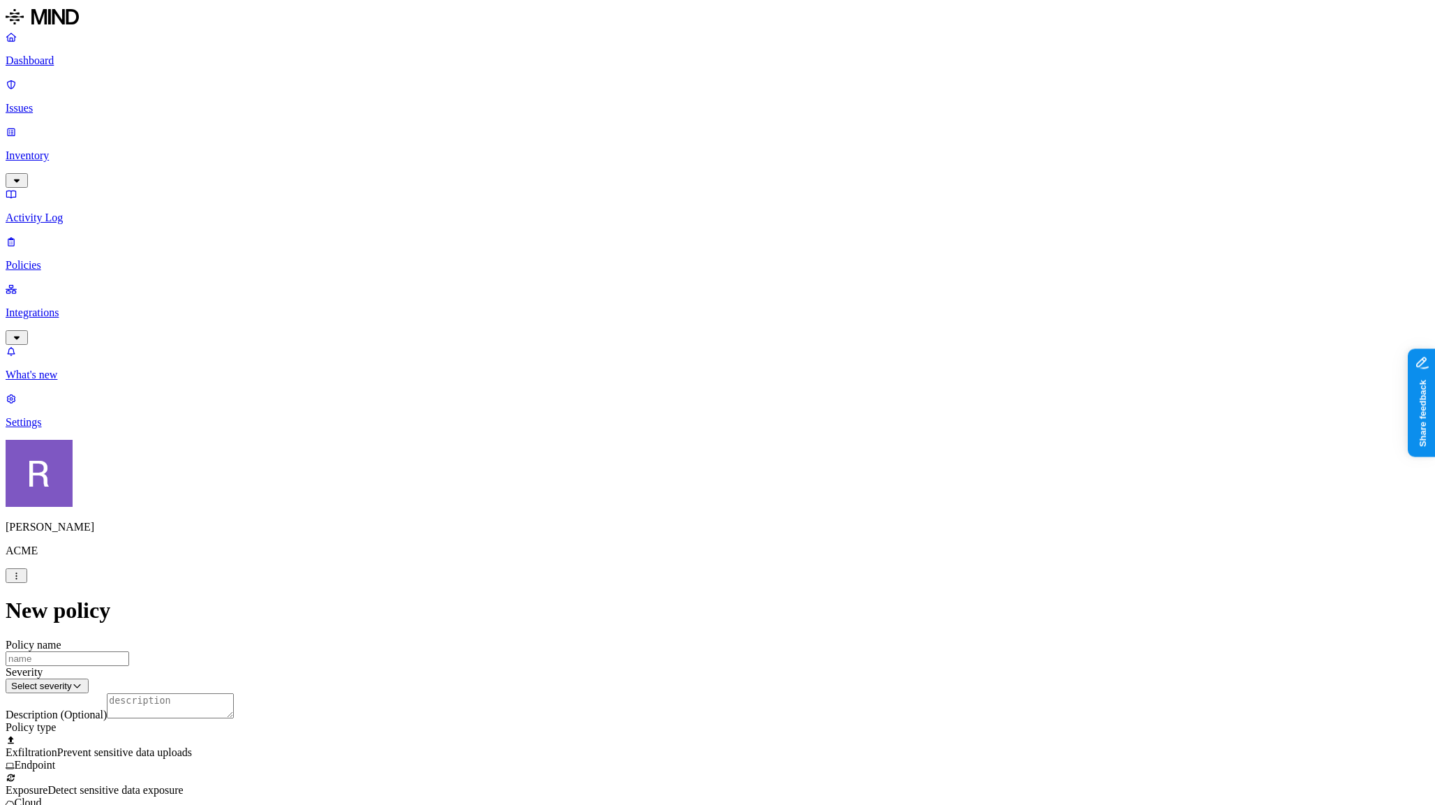
scroll to position [180, 0]
click at [634, 452] on label "Classification" at bounding box center [648, 446] width 61 height 12
click at [629, 526] on button "button" at bounding box center [623, 524] width 11 height 4
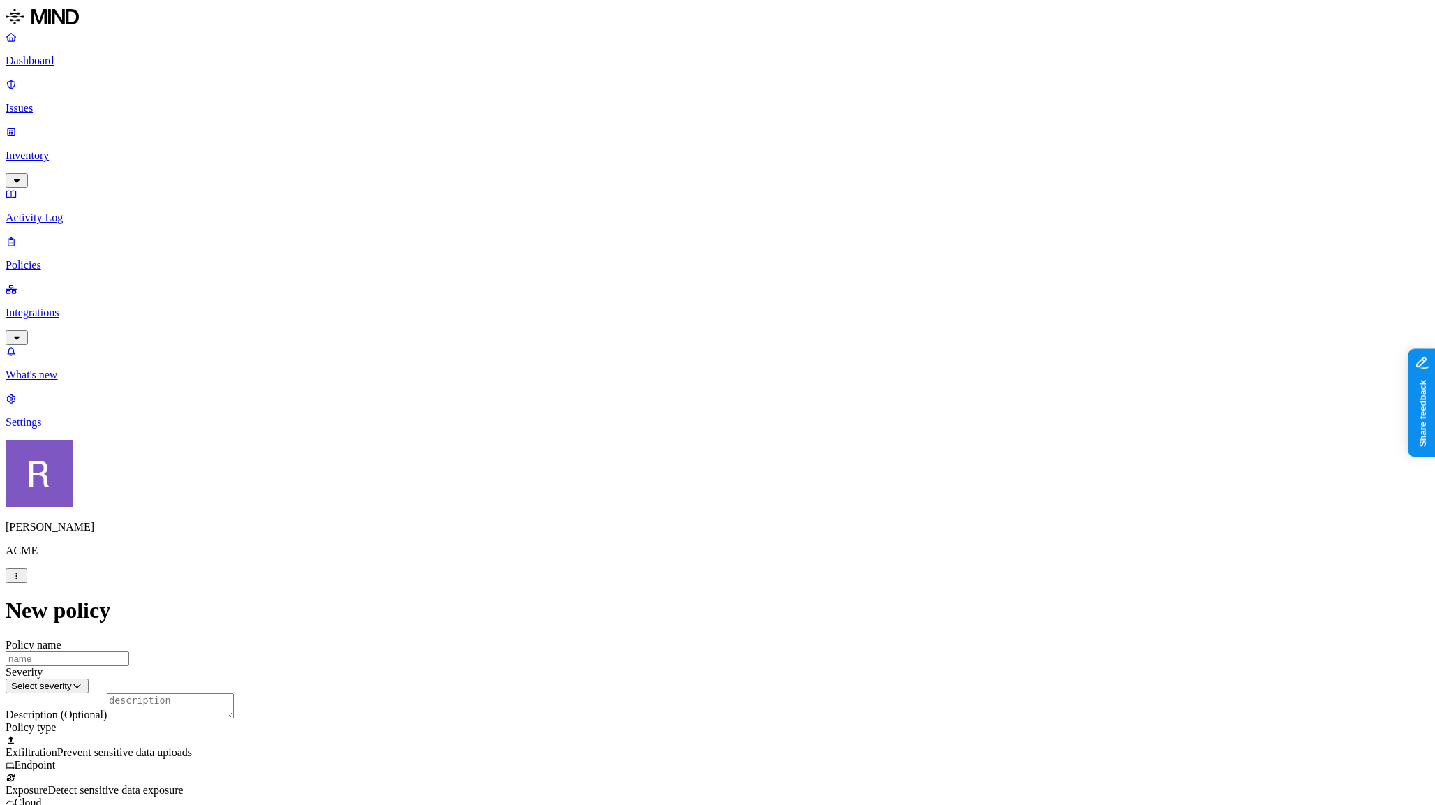
scroll to position [322, 0]
click at [665, 436] on label "Web Category" at bounding box center [663, 428] width 41 height 24
click at [676, 472] on span "Gen AI" at bounding box center [659, 476] width 33 height 12
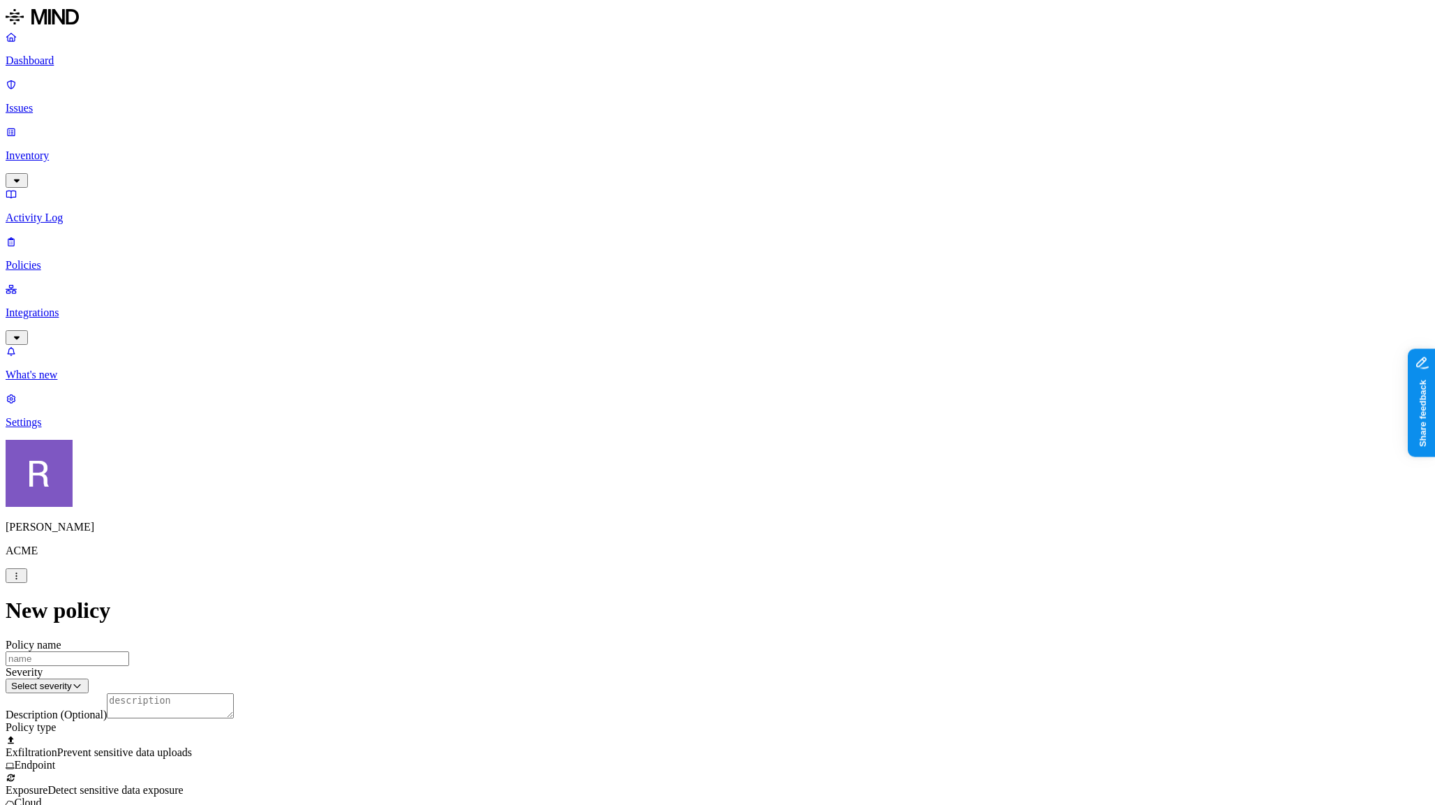
scroll to position [536, 0]
click at [669, 398] on html "Dashboard Issues Inventory Activity Log Policies Integrations What's new 1 Sett…" at bounding box center [717, 772] width 1435 height 1544
click at [503, 432] on html "Dashboard Issues Inventory Activity Log Policies Integrations What's new 1 Sett…" at bounding box center [717, 772] width 1435 height 1544
click at [631, 500] on html "Dashboard Issues Inventory Activity Log Policies Integrations What's new 1 Sett…" at bounding box center [717, 801] width 1435 height 1603
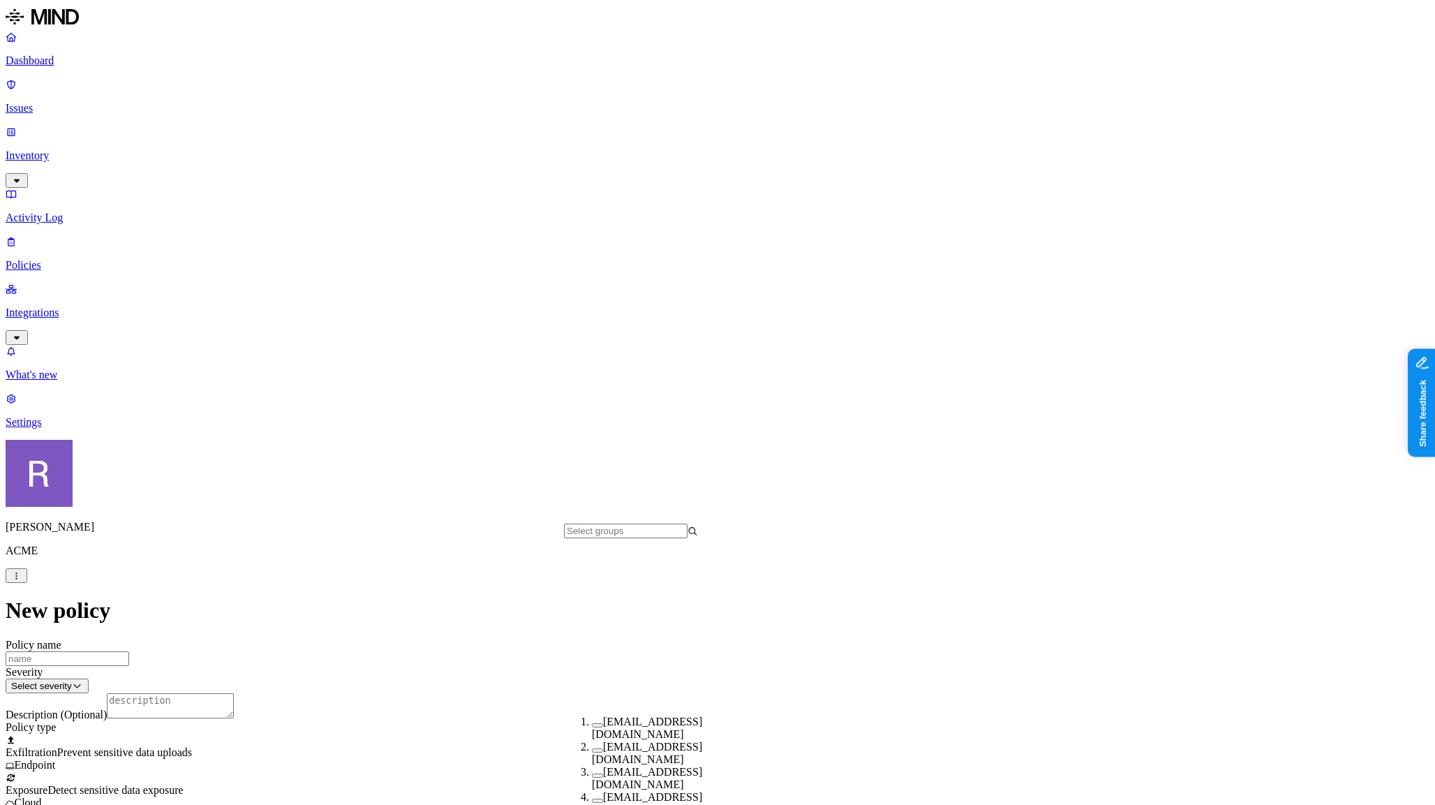
scroll to position [302, 0]
click at [881, 500] on html "Dashboard Issues Inventory Activity Log Policies Integrations What's new 1 Sett…" at bounding box center [717, 800] width 1435 height 1601
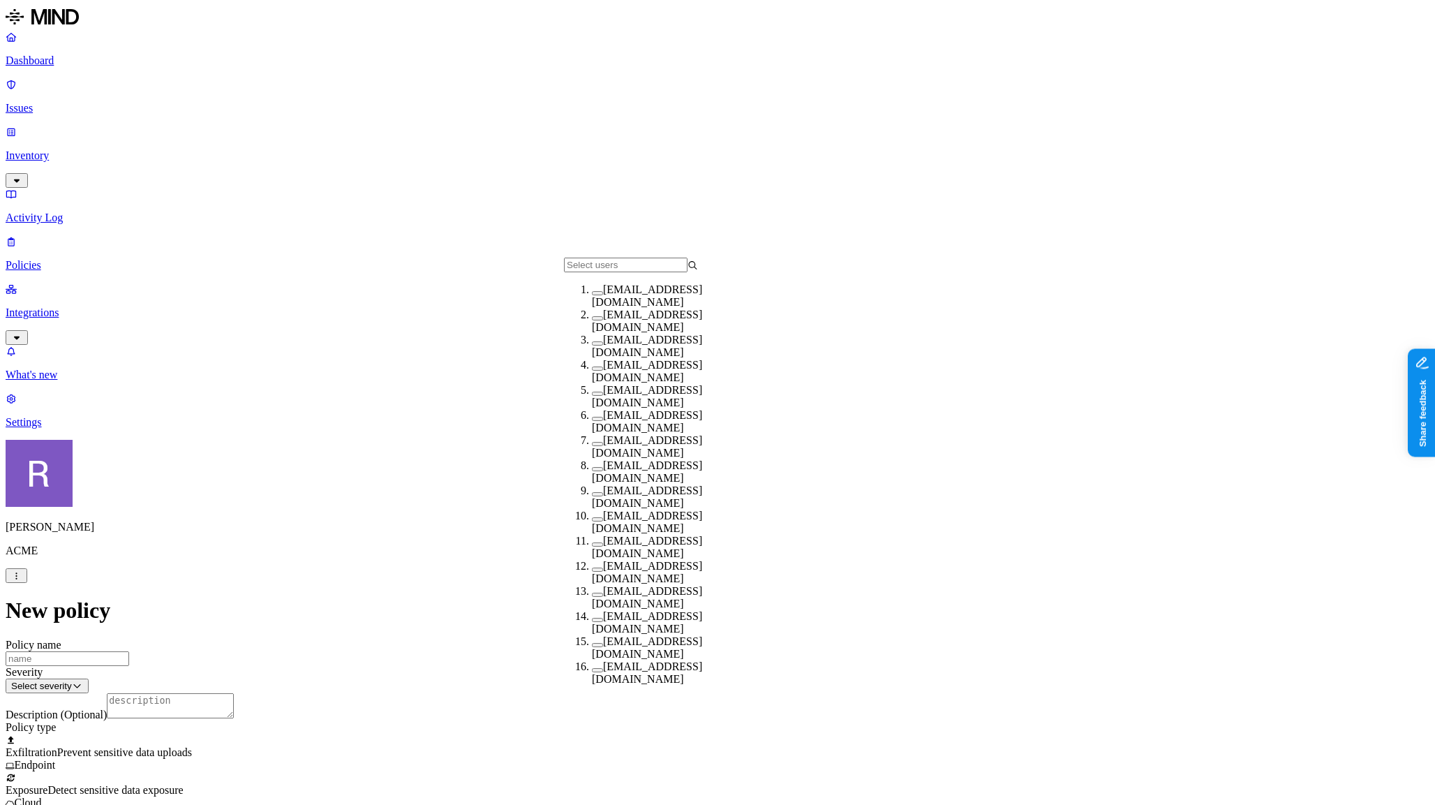
click at [592, 471] on button "button" at bounding box center [597, 469] width 11 height 4
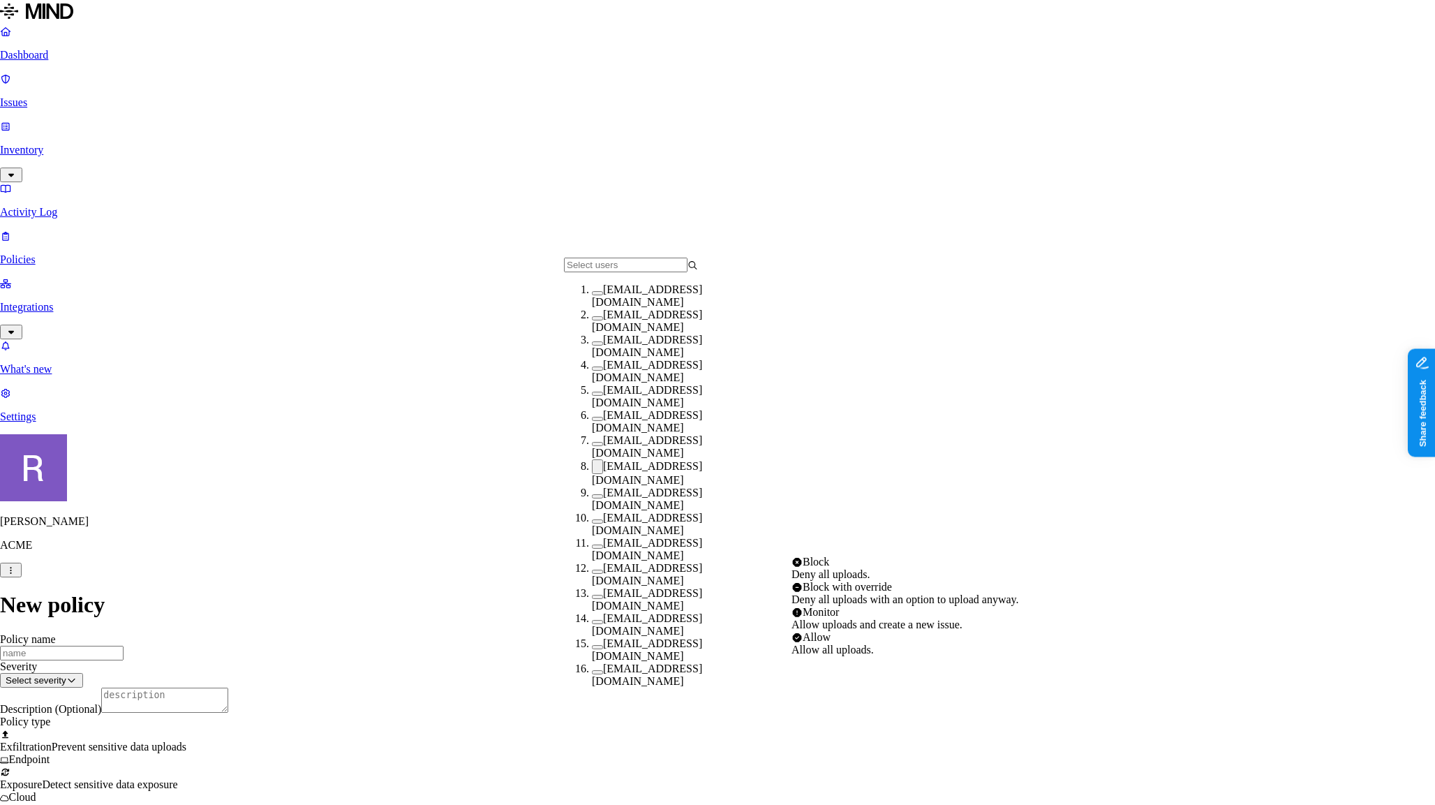
select select "1"
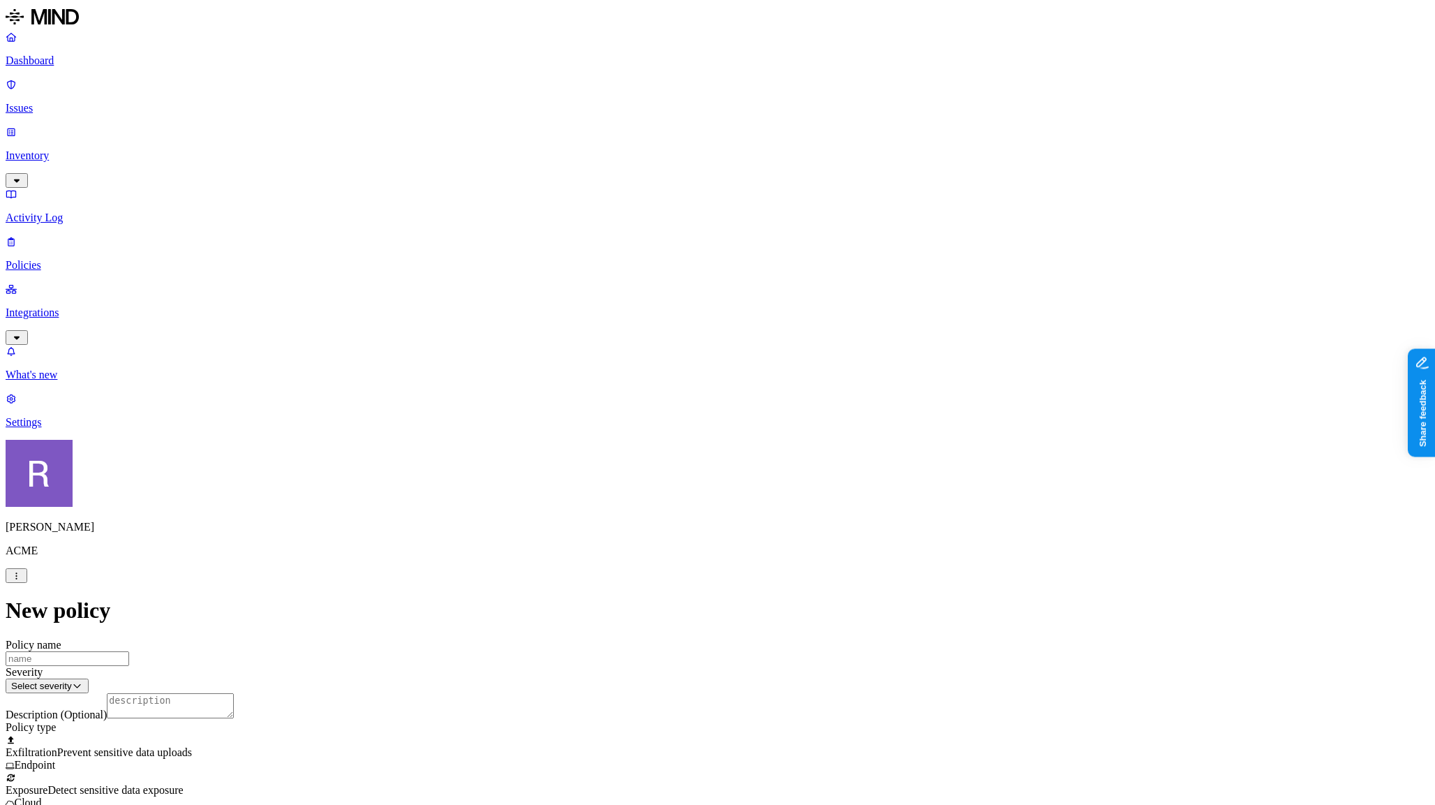
scroll to position [287, 0]
click at [183, 784] on span "Detect sensitive data exposure" at bounding box center [114, 790] width 135 height 12
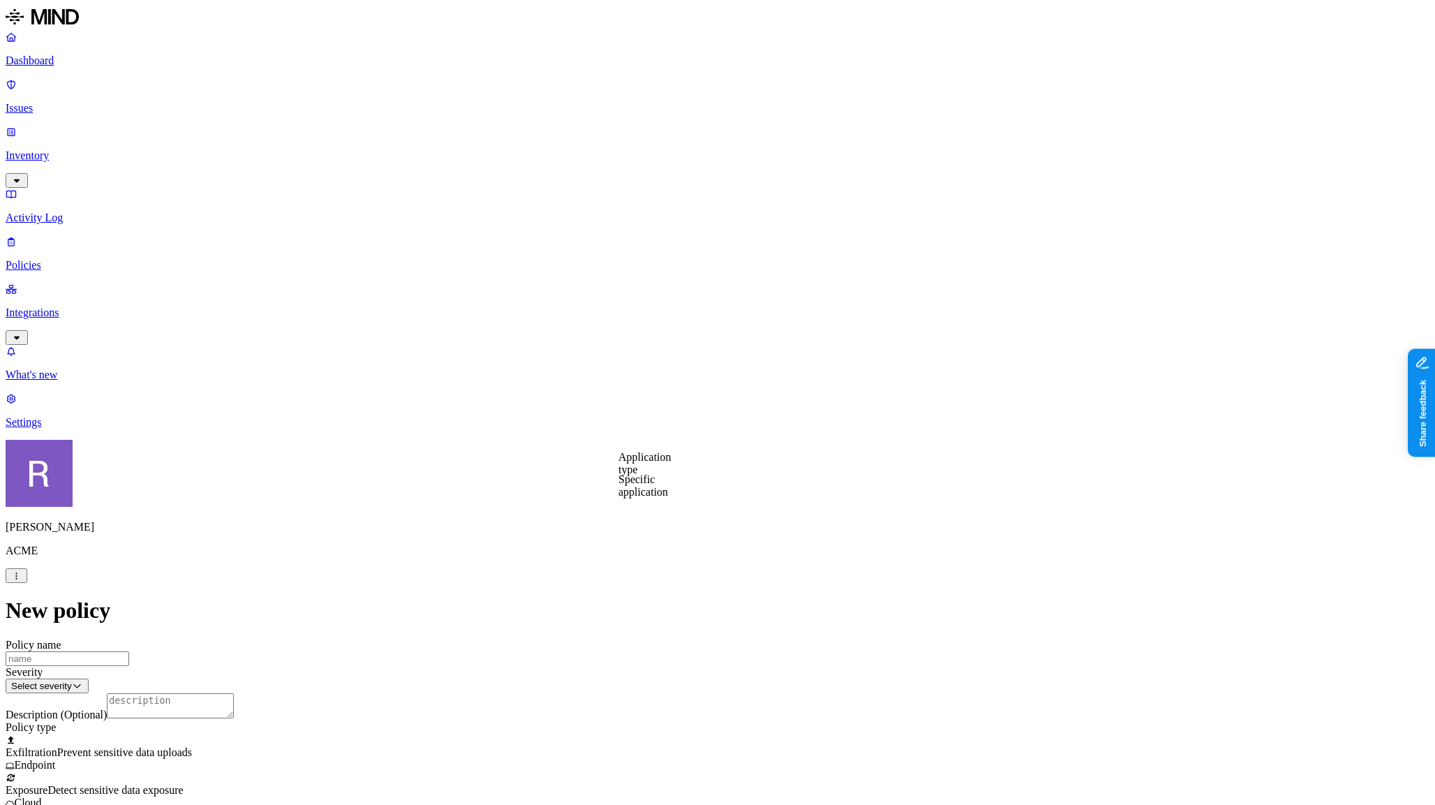
click at [57, 746] on span "Exfiltration" at bounding box center [32, 752] width 52 height 12
click at [678, 463] on label "Web Category" at bounding box center [663, 463] width 41 height 24
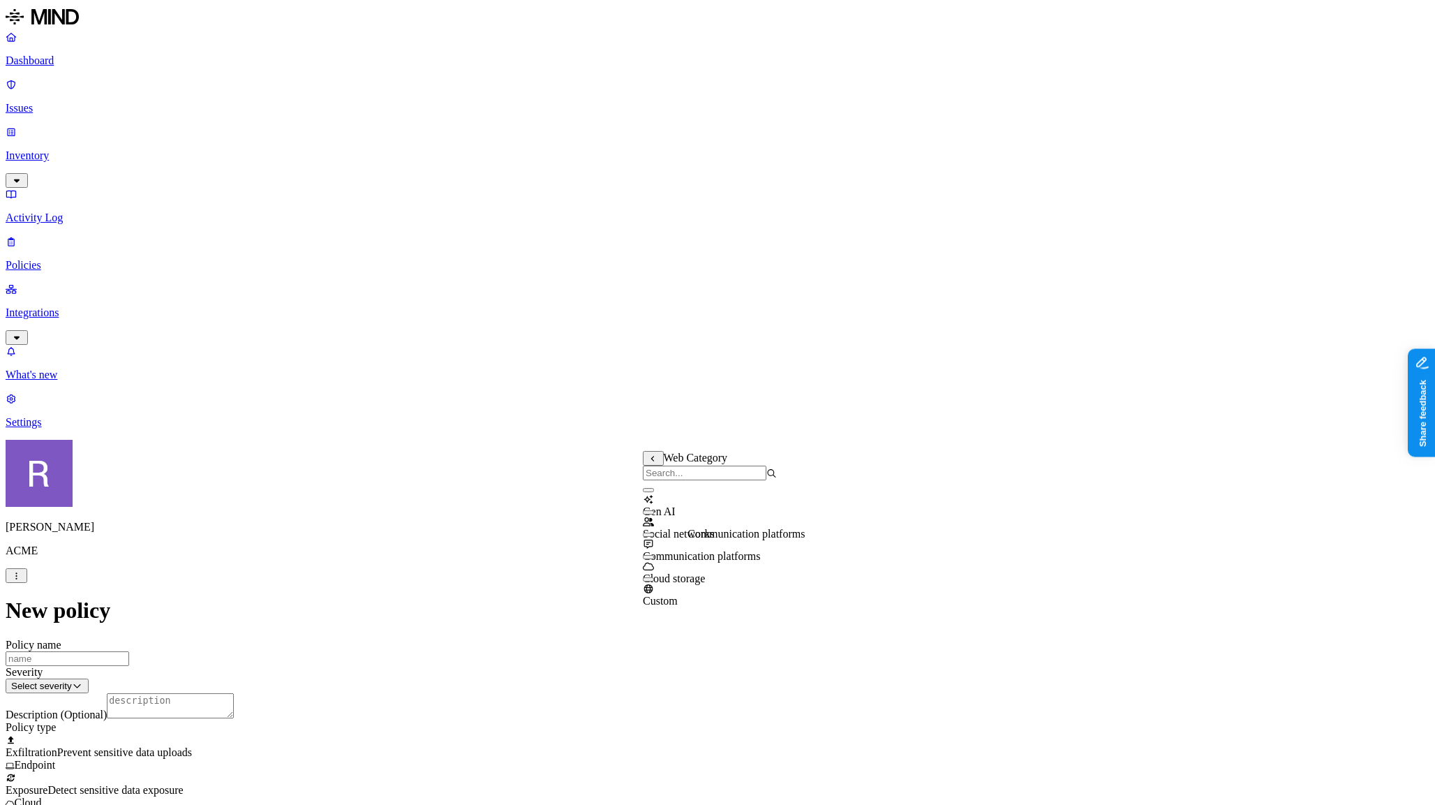
click at [694, 556] on span "Communication platforms" at bounding box center [701, 556] width 117 height 12
drag, startPoint x: 666, startPoint y: 549, endPoint x: 665, endPoint y: 539, distance: 9.2
click at [666, 548] on div "Communication platforms" at bounding box center [710, 545] width 134 height 40
click at [666, 509] on div "Gen AI" at bounding box center [710, 499] width 134 height 38
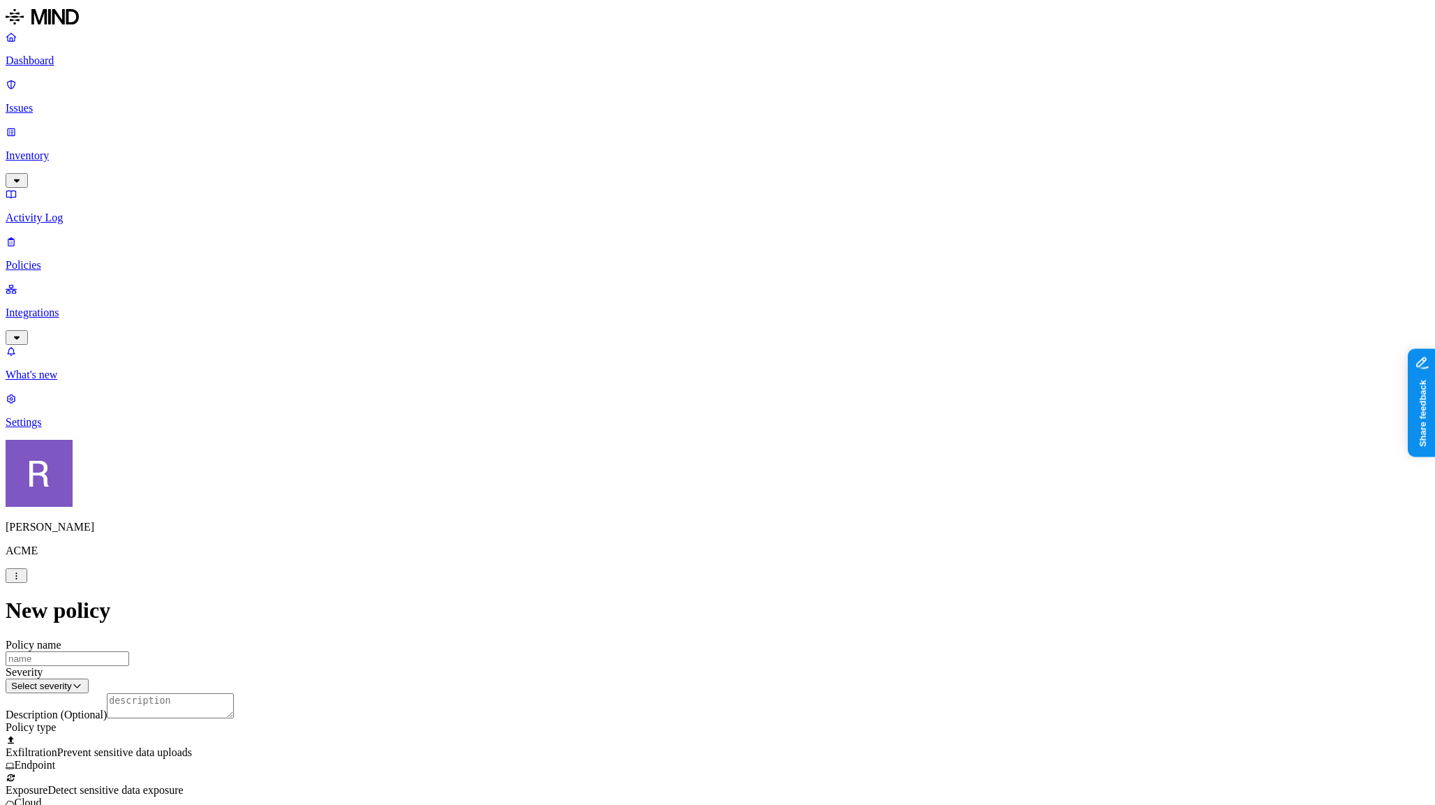
click at [745, 485] on label "AND" at bounding box center [738, 479] width 24 height 12
click at [763, 535] on label "Account type" at bounding box center [745, 522] width 38 height 24
click at [755, 477] on label "Unmanaged" at bounding box center [753, 471] width 54 height 12
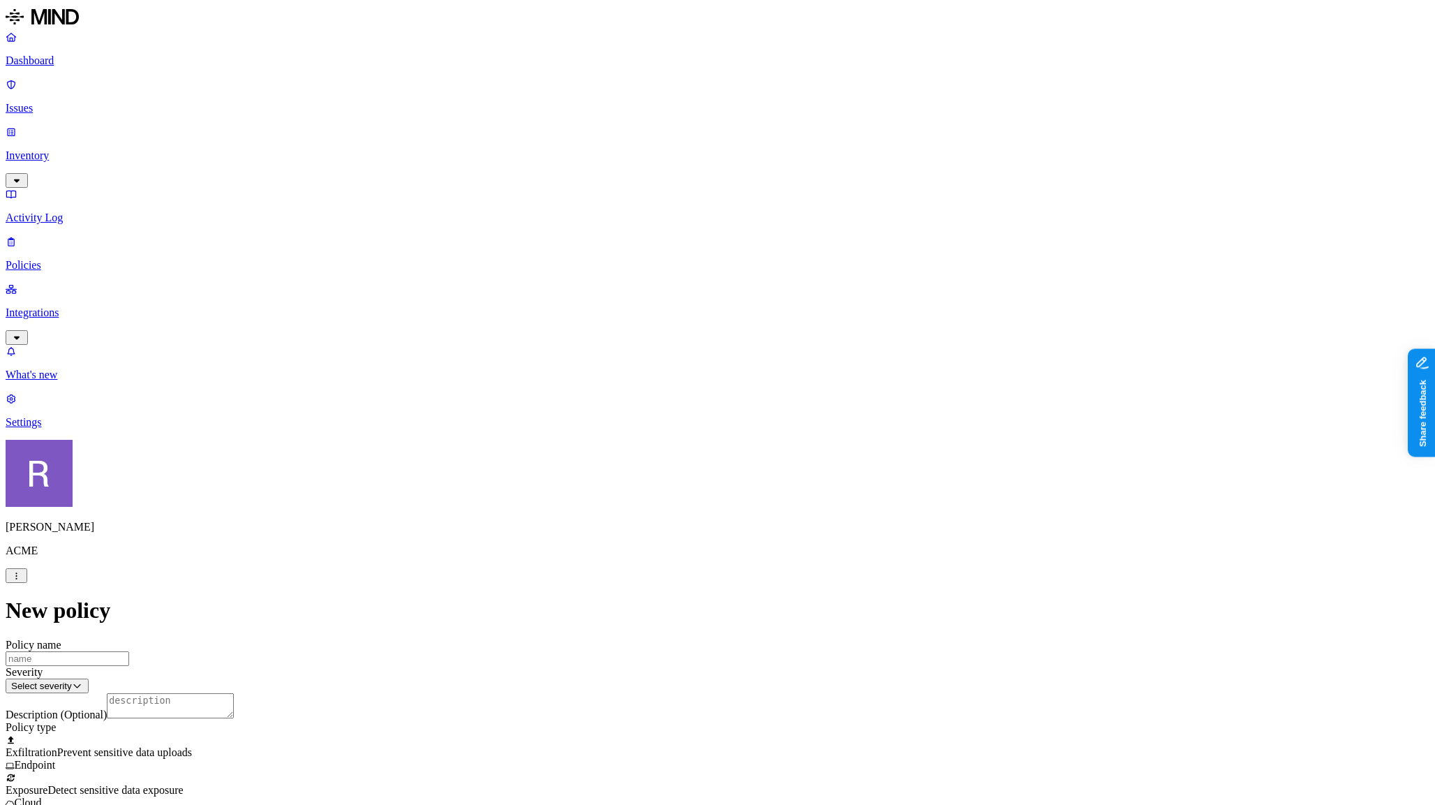
click at [39, 67] on p "Dashboard" at bounding box center [718, 60] width 1424 height 13
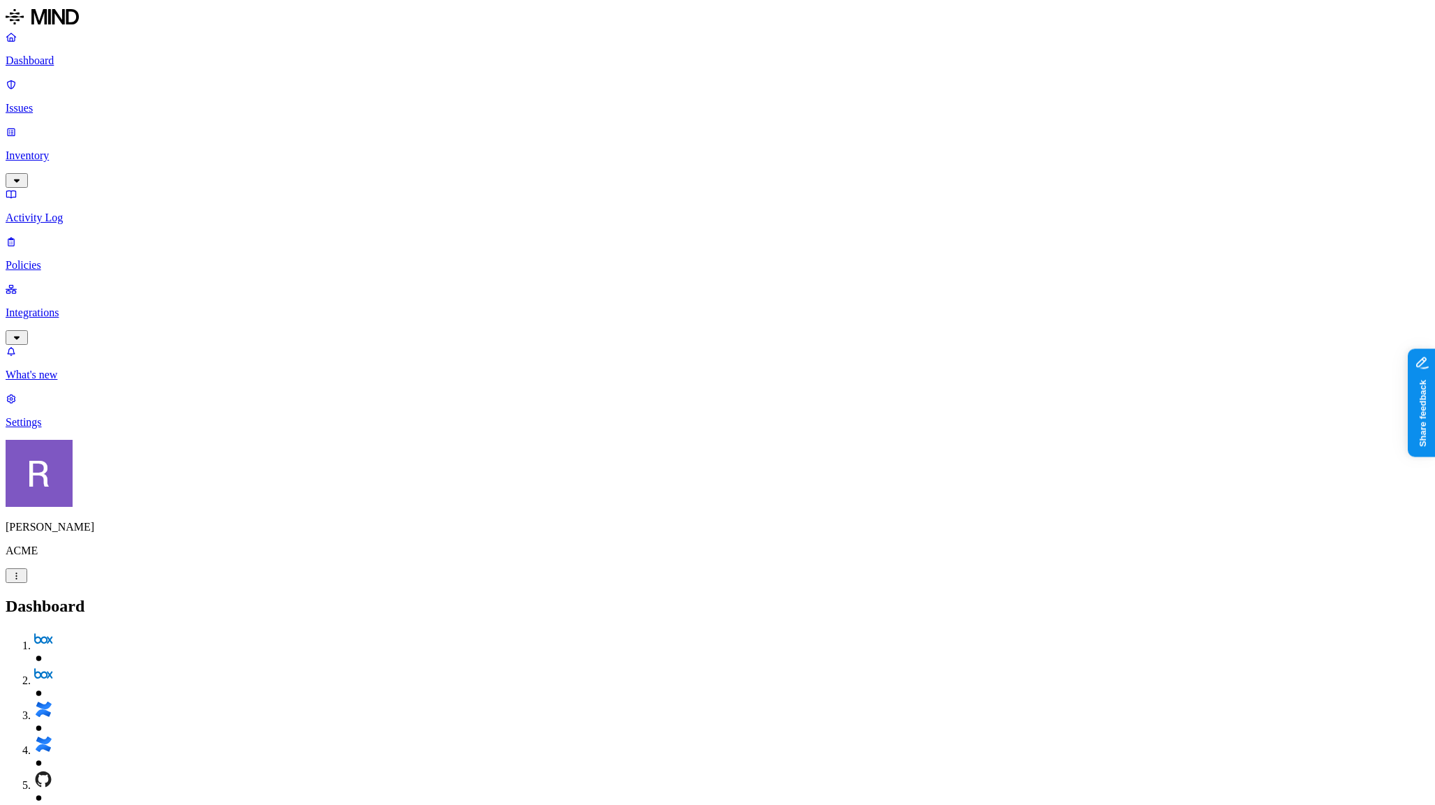
click at [62, 149] on p "Inventory" at bounding box center [718, 155] width 1424 height 13
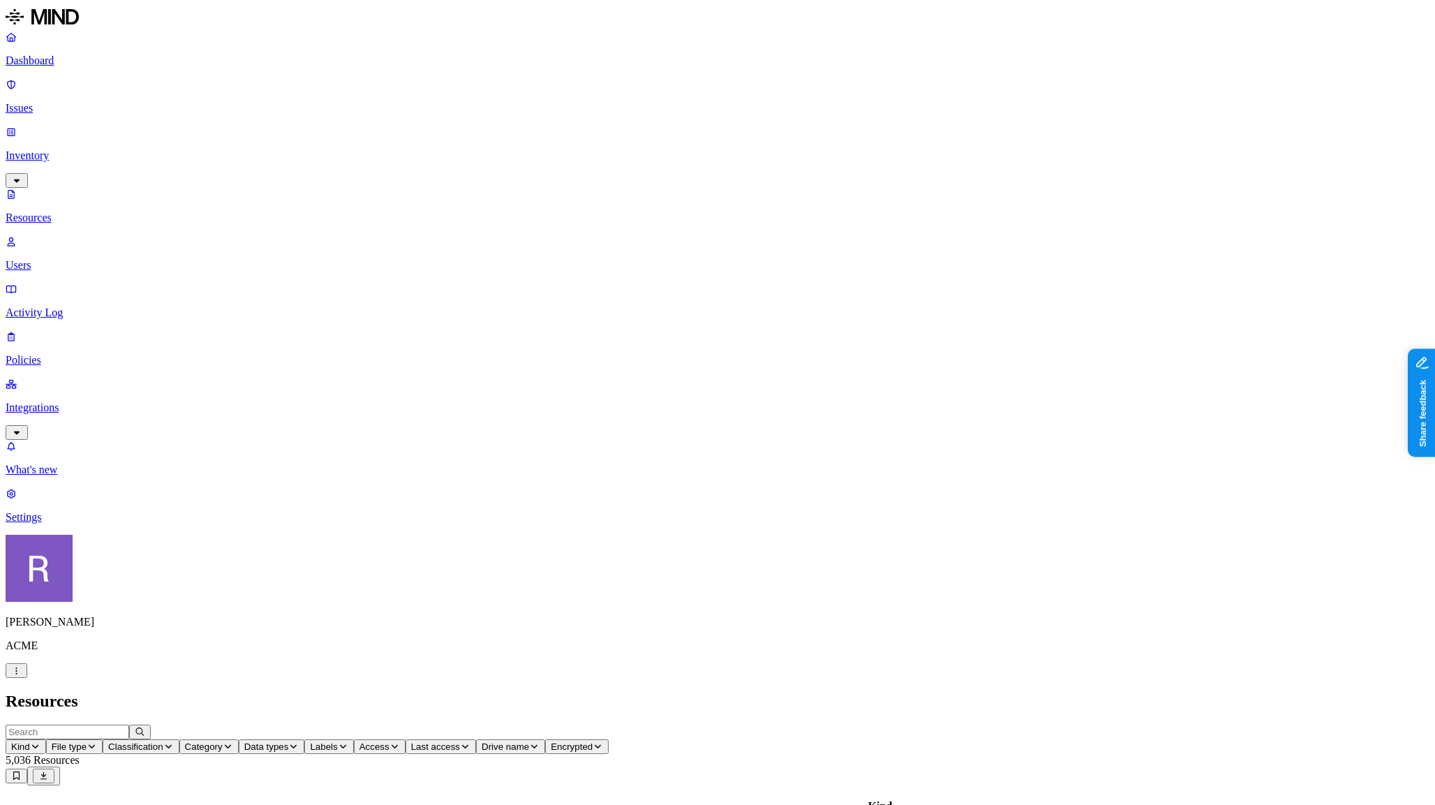
click at [289, 741] on span "Data types" at bounding box center [266, 746] width 45 height 10
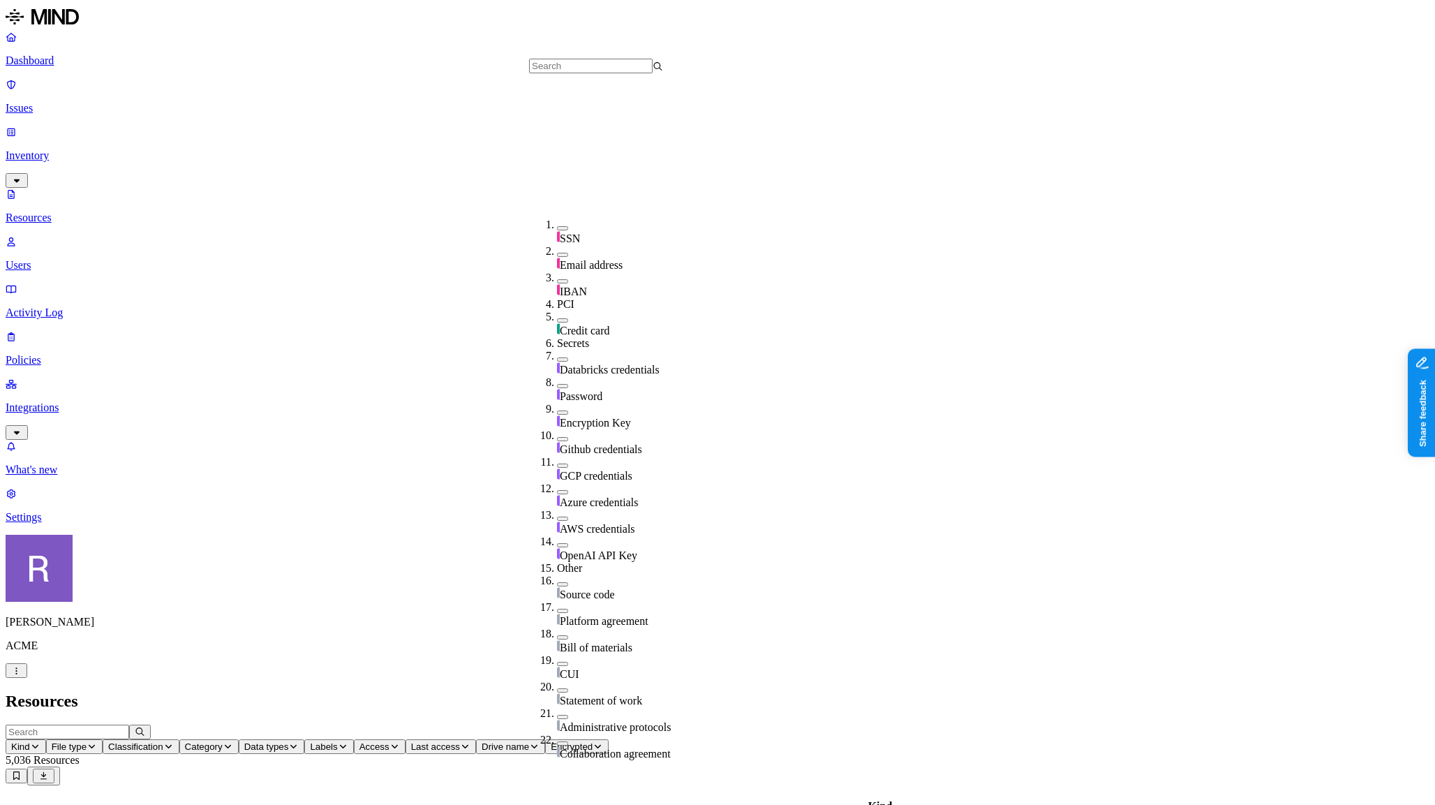
scroll to position [266, 0]
click at [569, 523] on span "AWS credentials" at bounding box center [597, 529] width 75 height 12
click at [462, 741] on span "Access" at bounding box center [447, 746] width 30 height 10
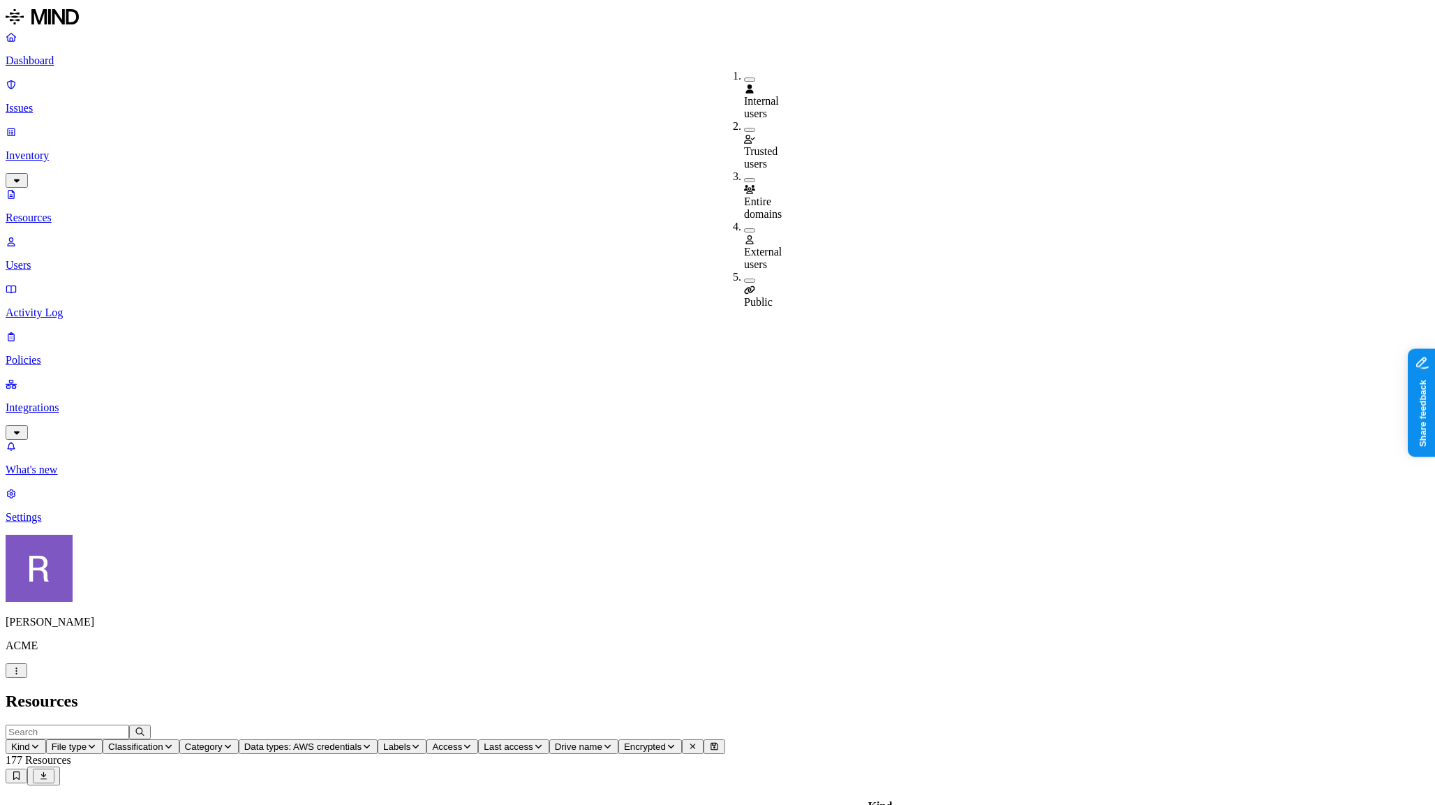
click at [744, 278] on button "button" at bounding box center [749, 280] width 11 height 4
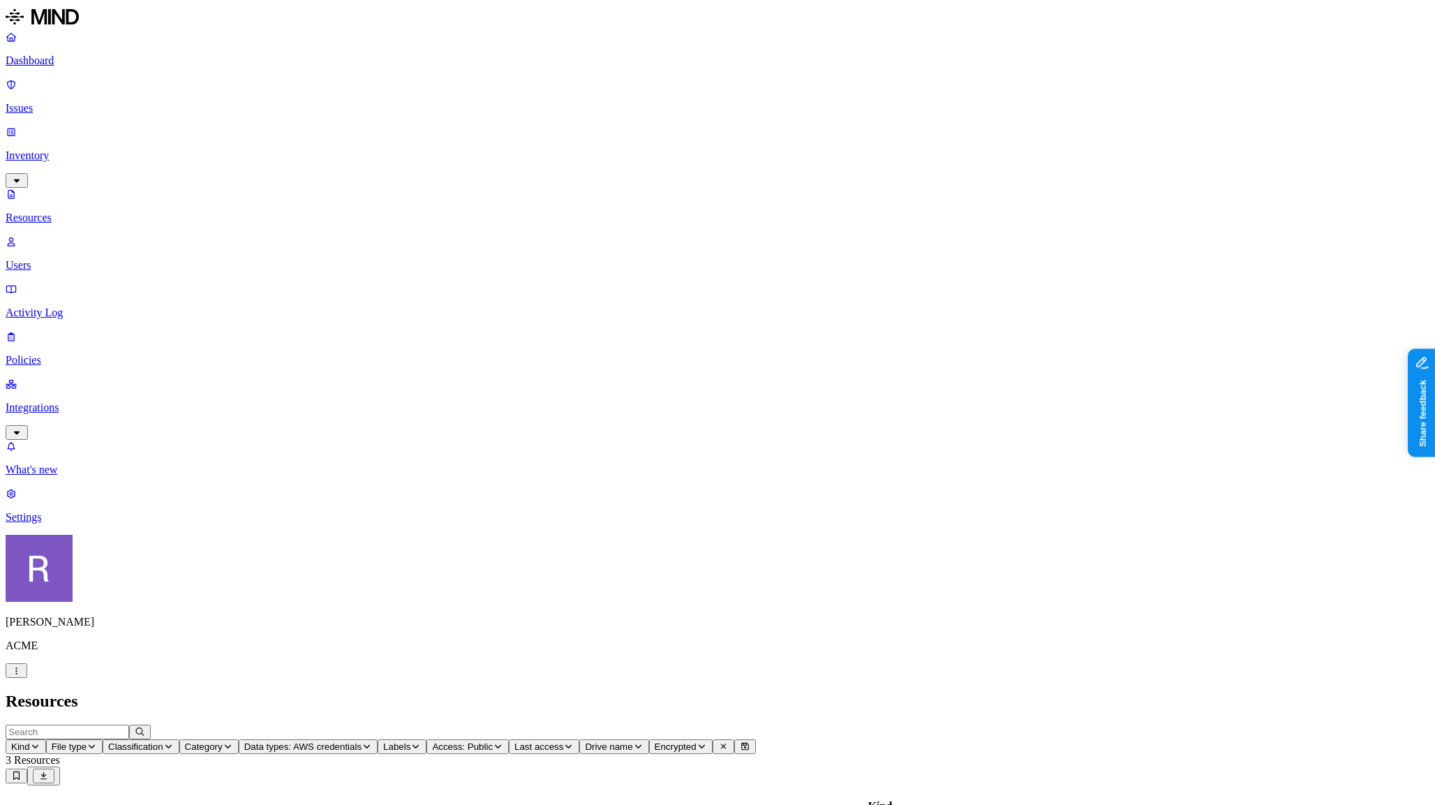
click at [46, 235] on link "Users" at bounding box center [718, 253] width 1424 height 36
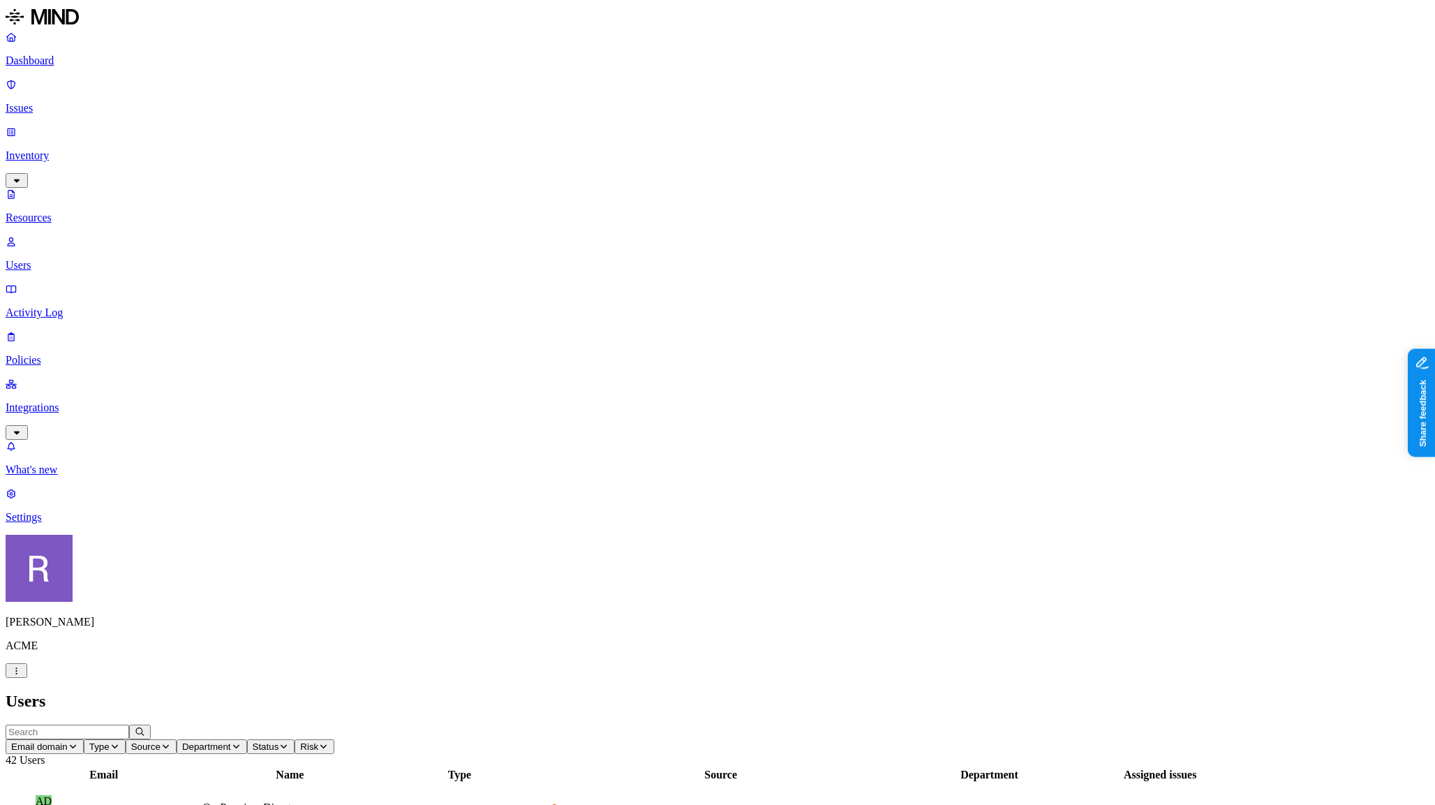
drag, startPoint x: 1205, startPoint y: 309, endPoint x: 1274, endPoint y: 314, distance: 70.0
click at [84, 62] on p "Dashboard" at bounding box center [718, 60] width 1424 height 13
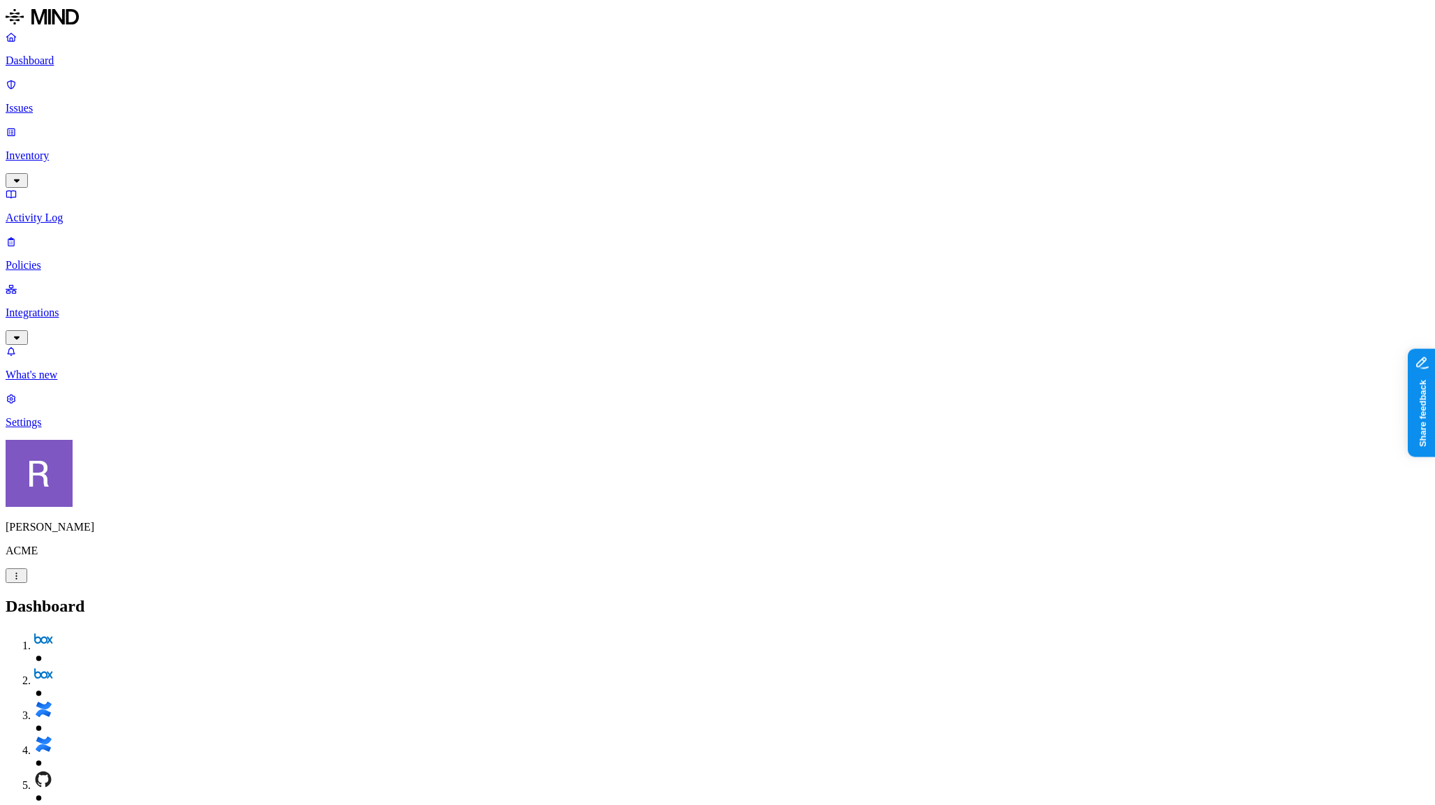
click at [68, 306] on p "Integrations" at bounding box center [718, 312] width 1424 height 13
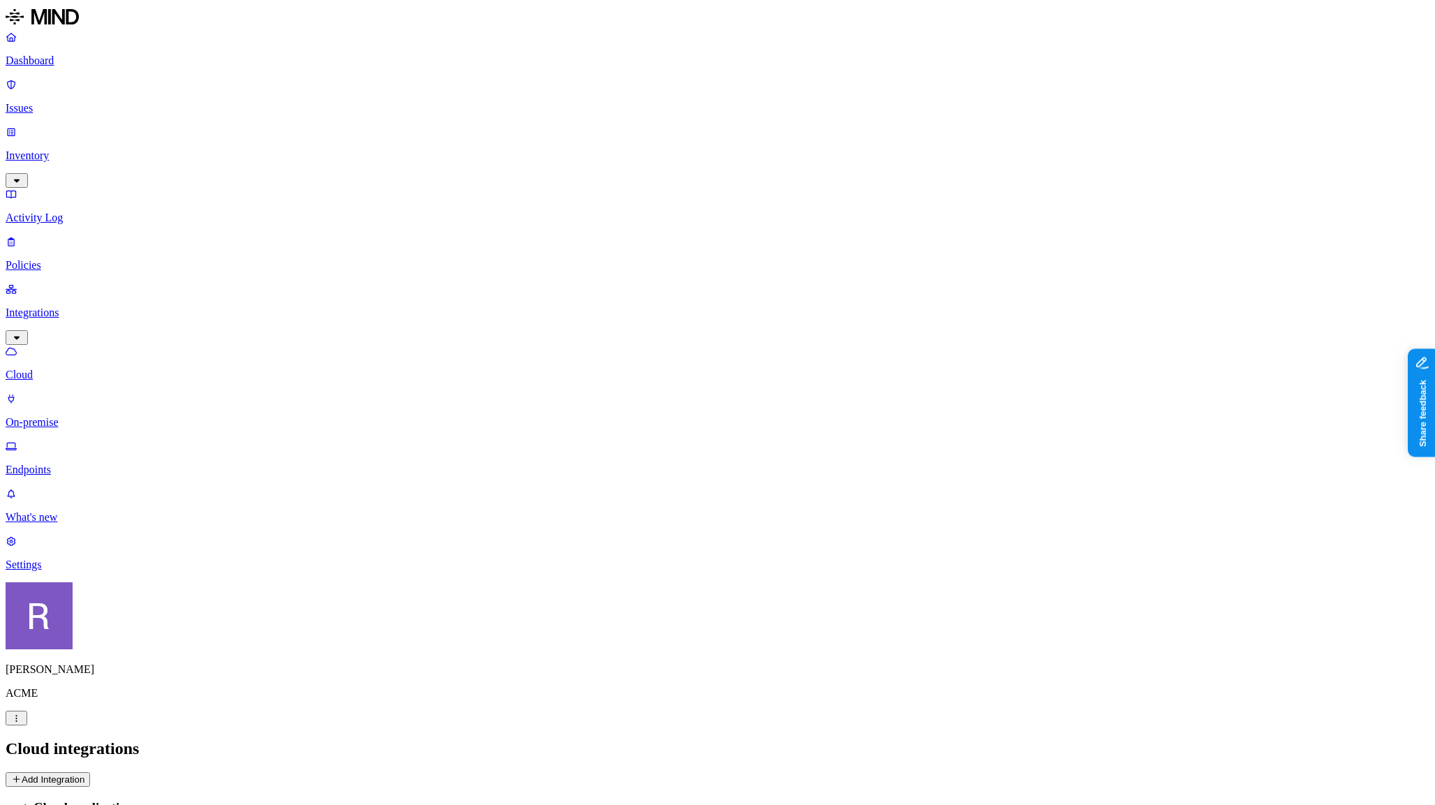
click at [90, 772] on button "Add Integration" at bounding box center [48, 779] width 84 height 15
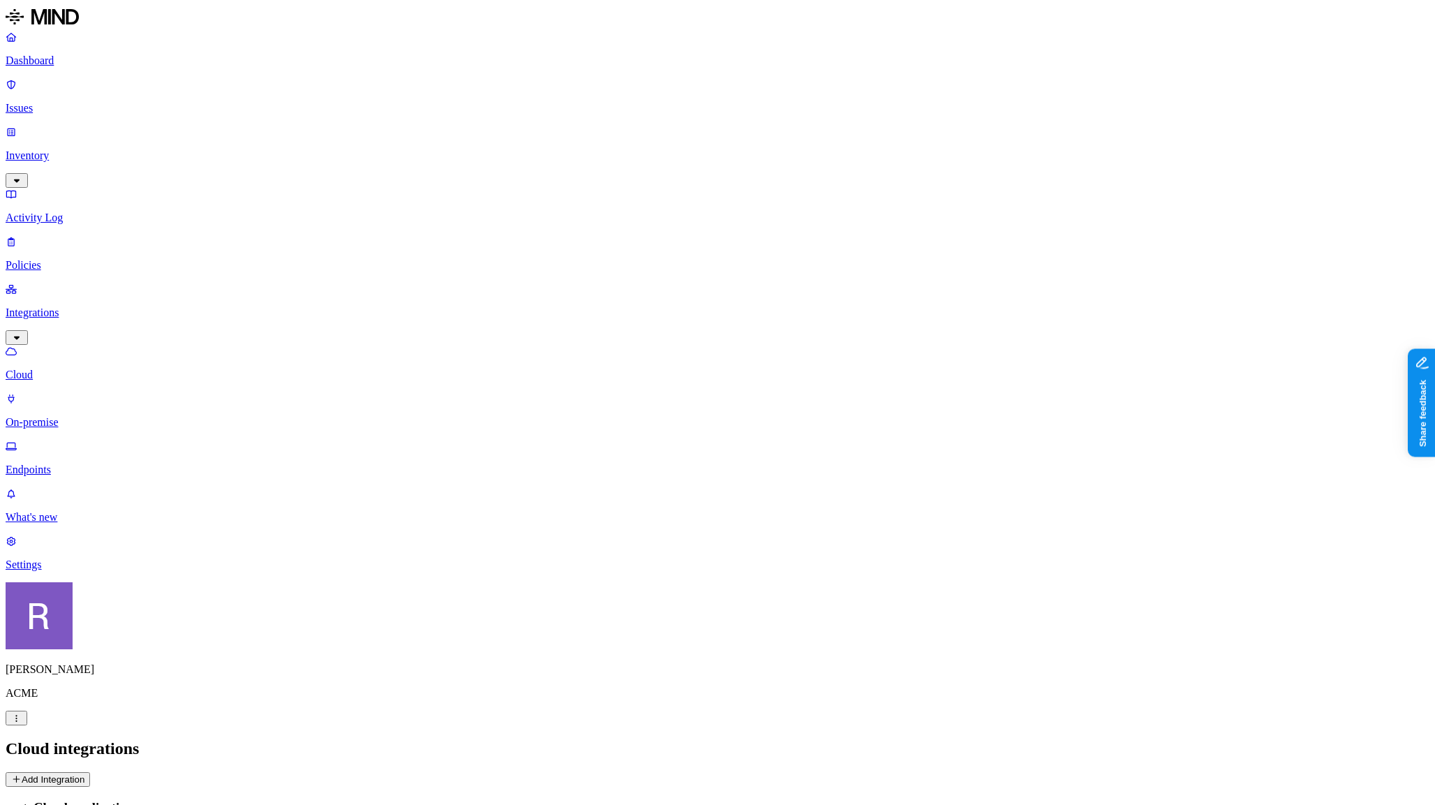
click at [71, 61] on p "Dashboard" at bounding box center [718, 60] width 1424 height 13
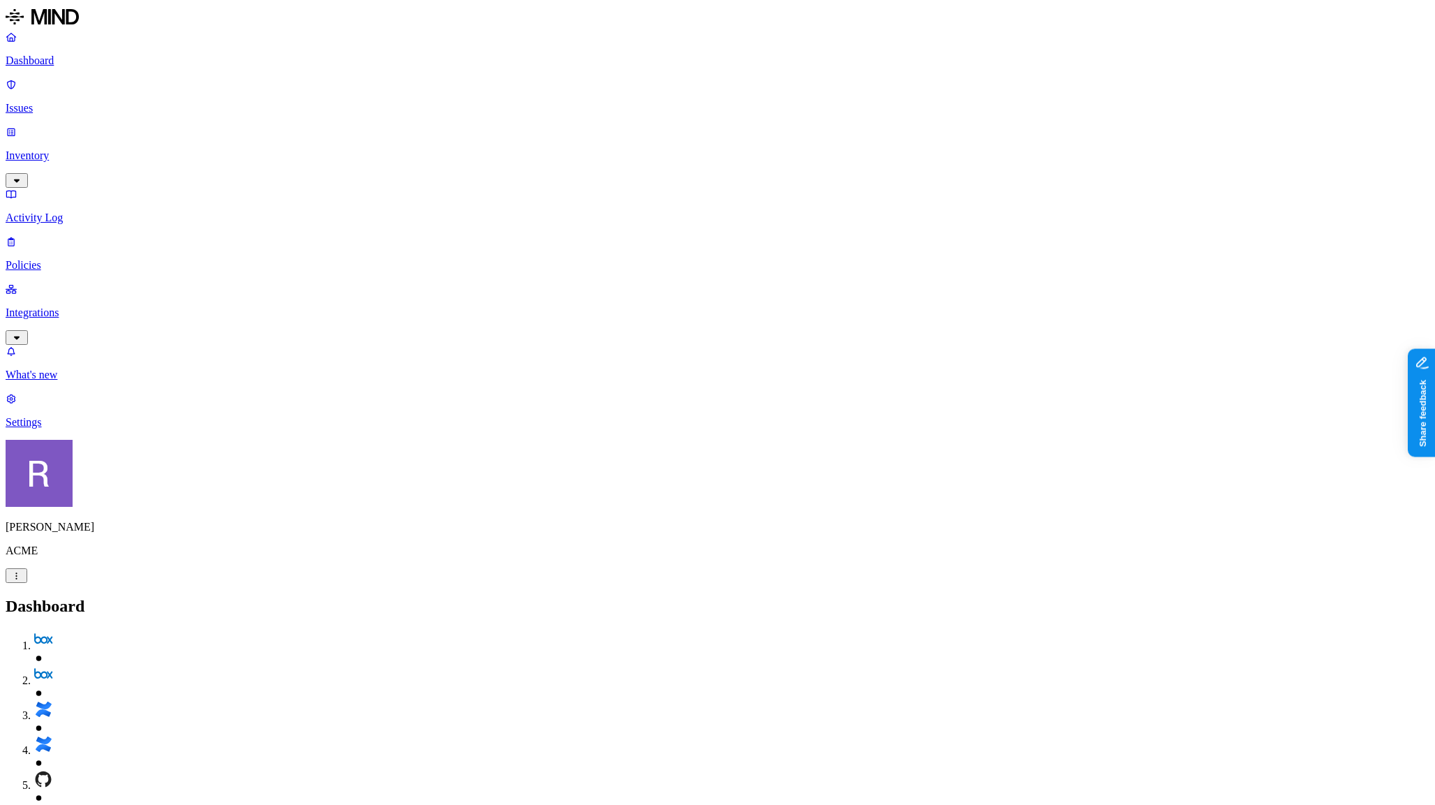
click at [64, 149] on p "Inventory" at bounding box center [718, 155] width 1424 height 13
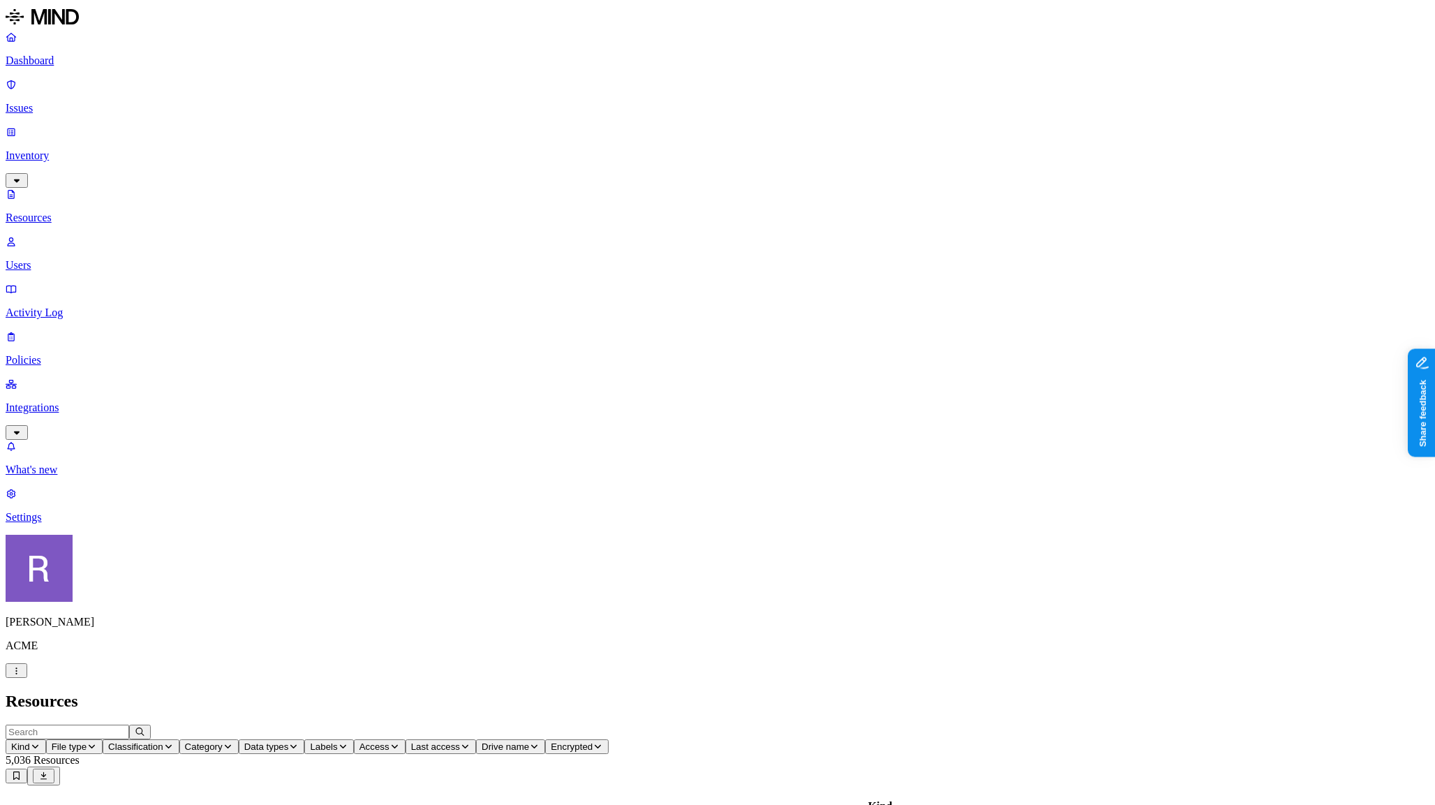
click at [69, 259] on p "Users" at bounding box center [718, 265] width 1424 height 13
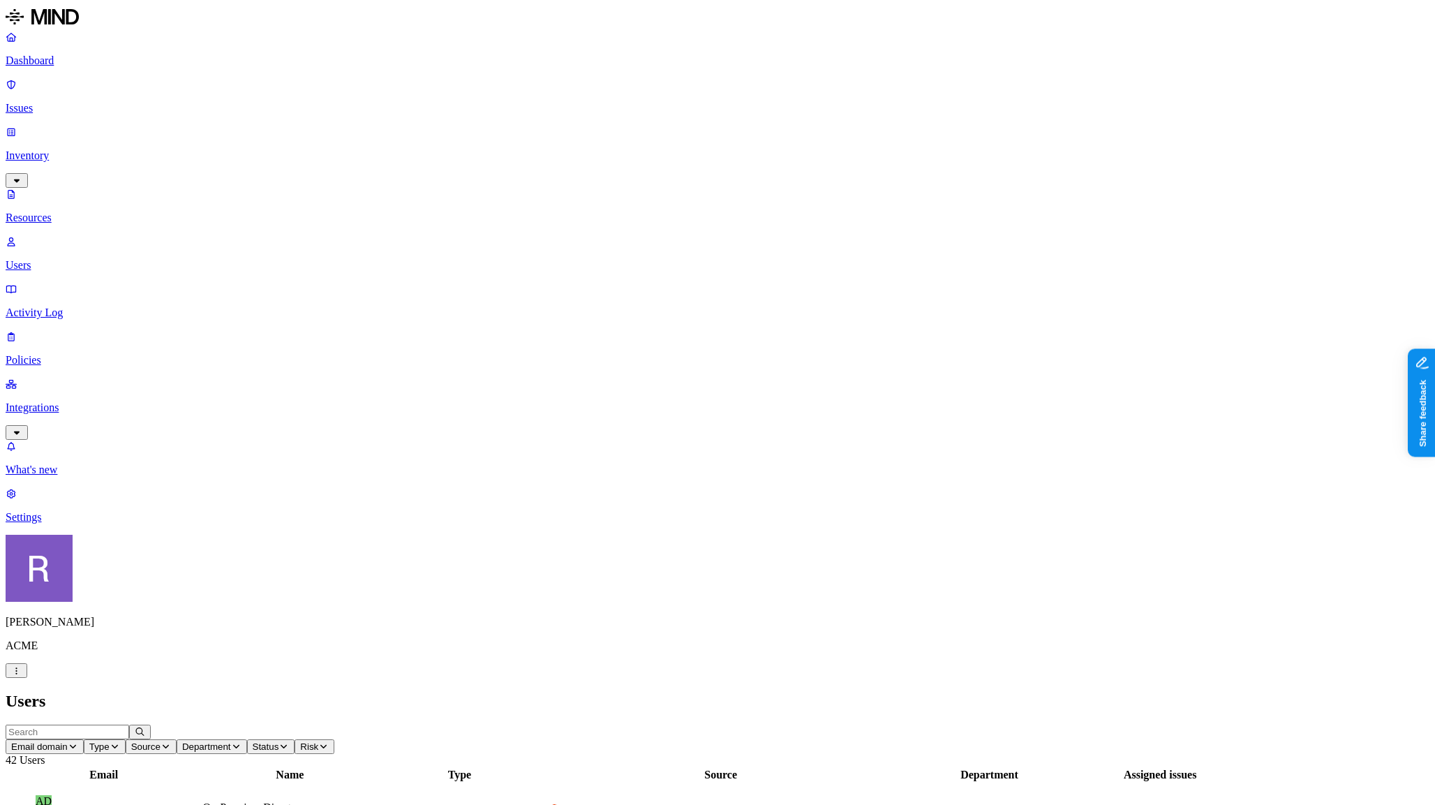
click at [65, 67] on link "Dashboard" at bounding box center [718, 49] width 1424 height 36
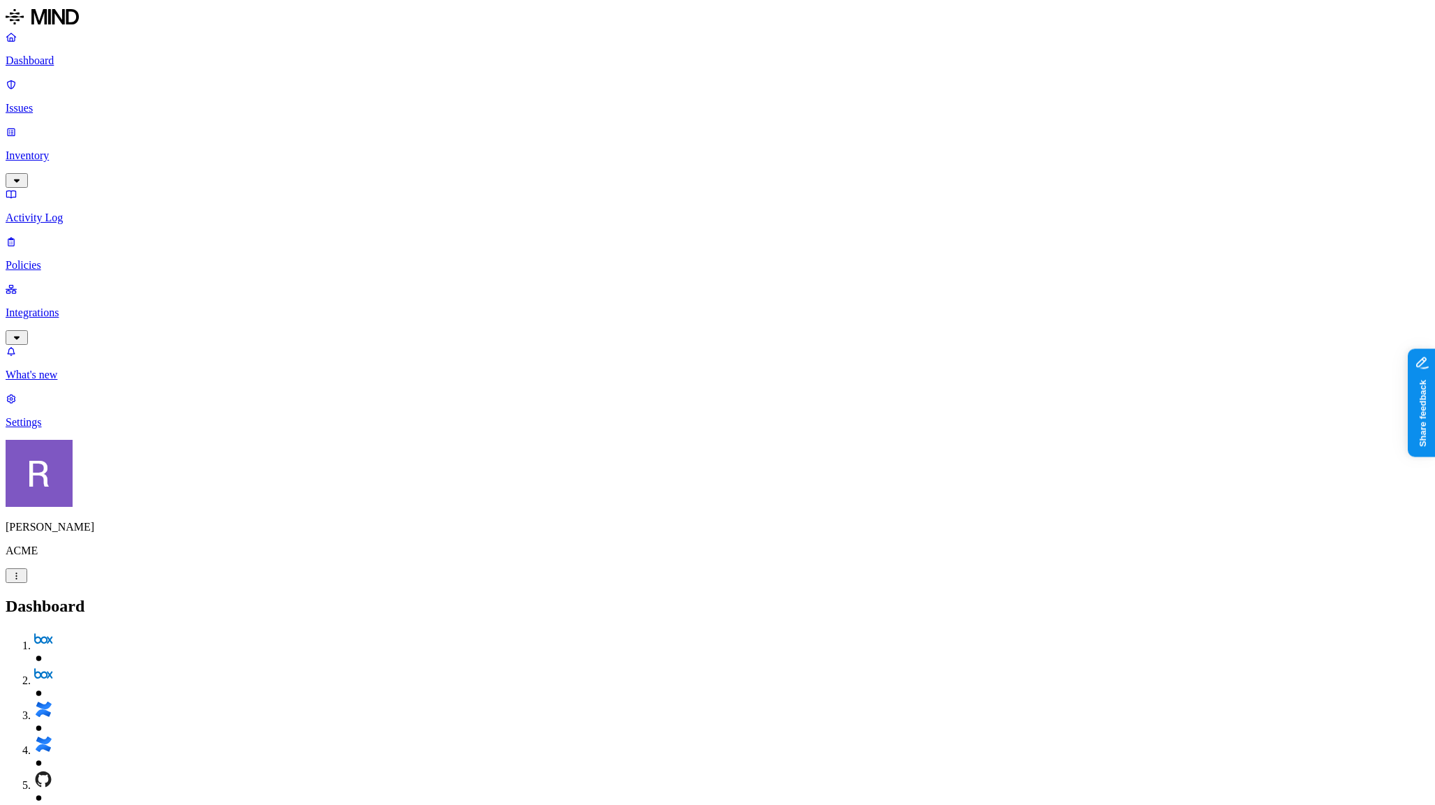
click at [71, 301] on nav "Dashboard Issues Inventory Activity Log Policies Integrations What's new 1 Sett…" at bounding box center [718, 230] width 1424 height 398
